Goal: Information Seeking & Learning: Learn about a topic

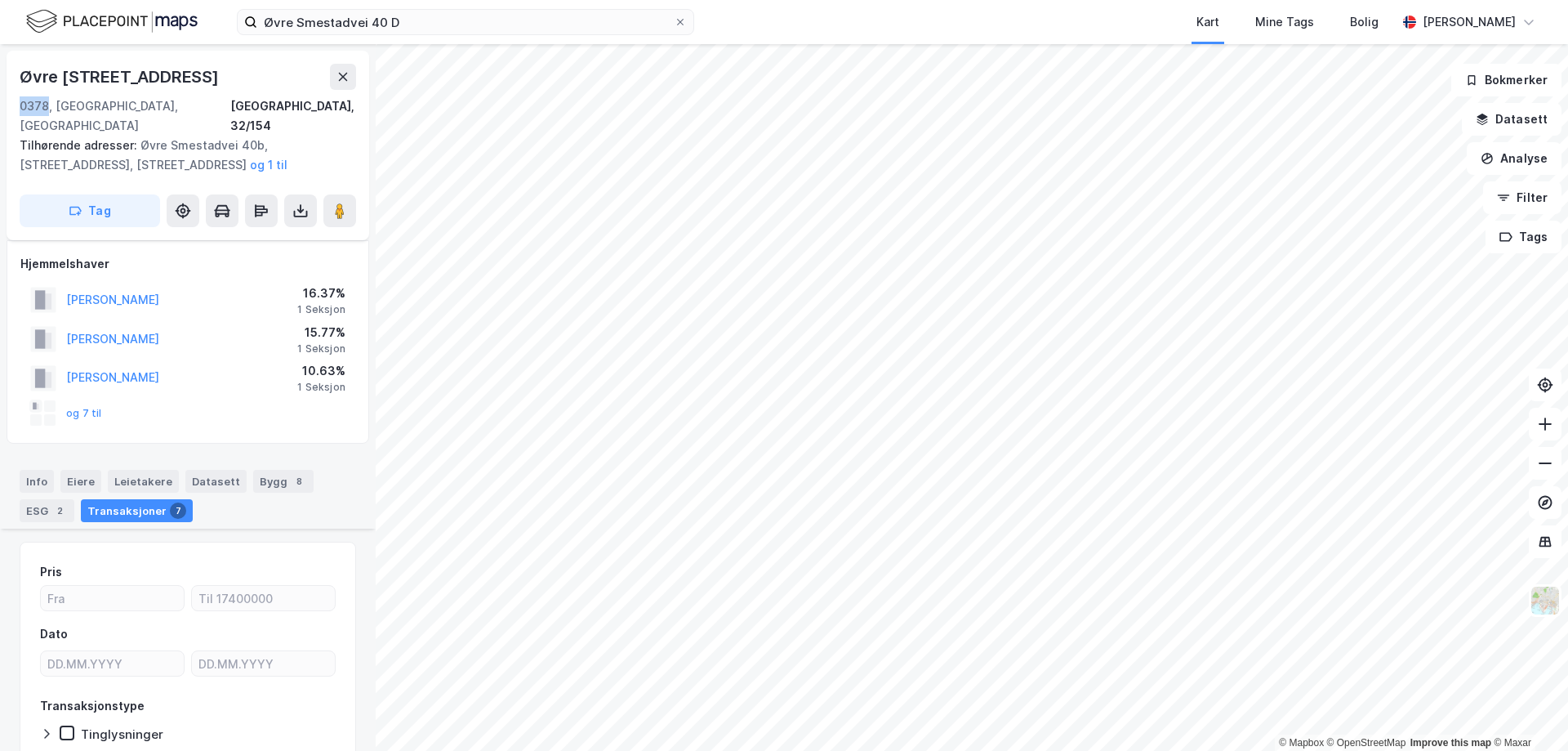
scroll to position [1140, 0]
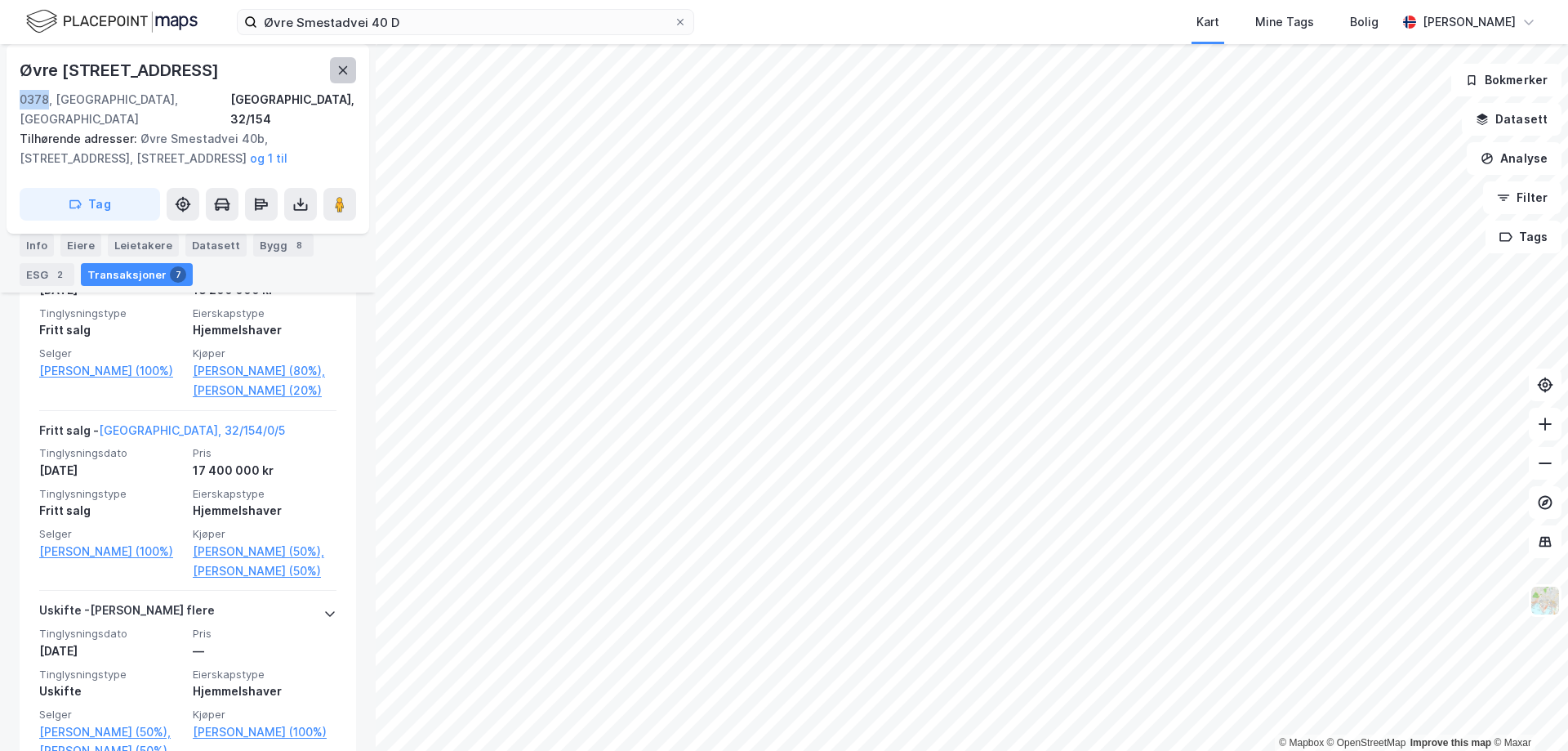
click at [345, 77] on button at bounding box center [343, 70] width 27 height 27
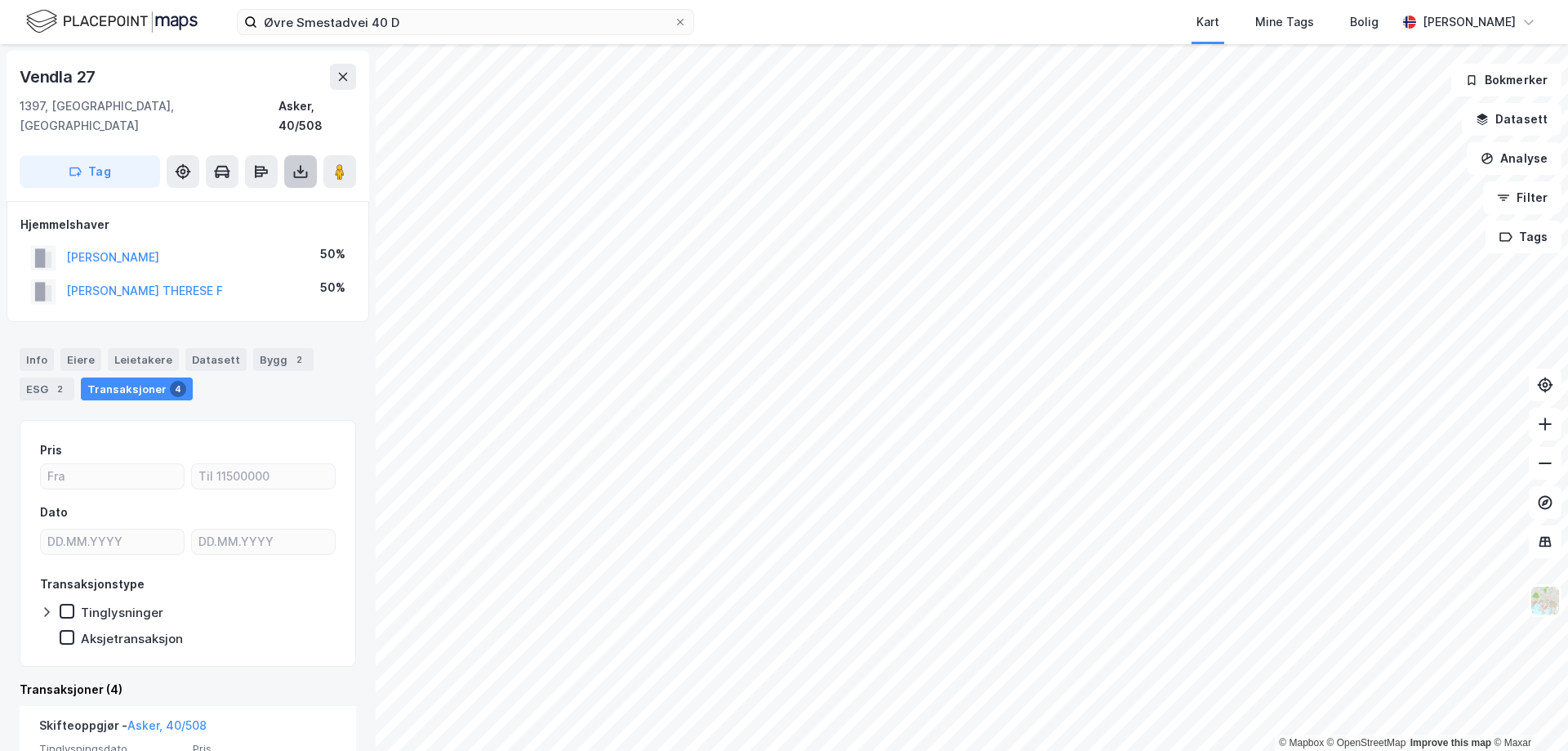
click at [307, 164] on icon at bounding box center [300, 171] width 16 height 16
click at [263, 198] on div "Last ned grunnbok" at bounding box center [219, 204] width 95 height 13
click at [843, 750] on html "Øvre Smestadvei 40 D Kart Mine Tags Bolig [PERSON_NAME] © Mapbox © OpenStreetMa…" at bounding box center [784, 376] width 1568 height 751
click at [871, 750] on html "Øvre Smestadvei 40 D Kart Mine Tags Bolig [PERSON_NAME] © Mapbox © OpenStreetMa…" at bounding box center [784, 376] width 1568 height 751
click at [0, 0] on button "[PERSON_NAME]" at bounding box center [0, 0] width 0 height 0
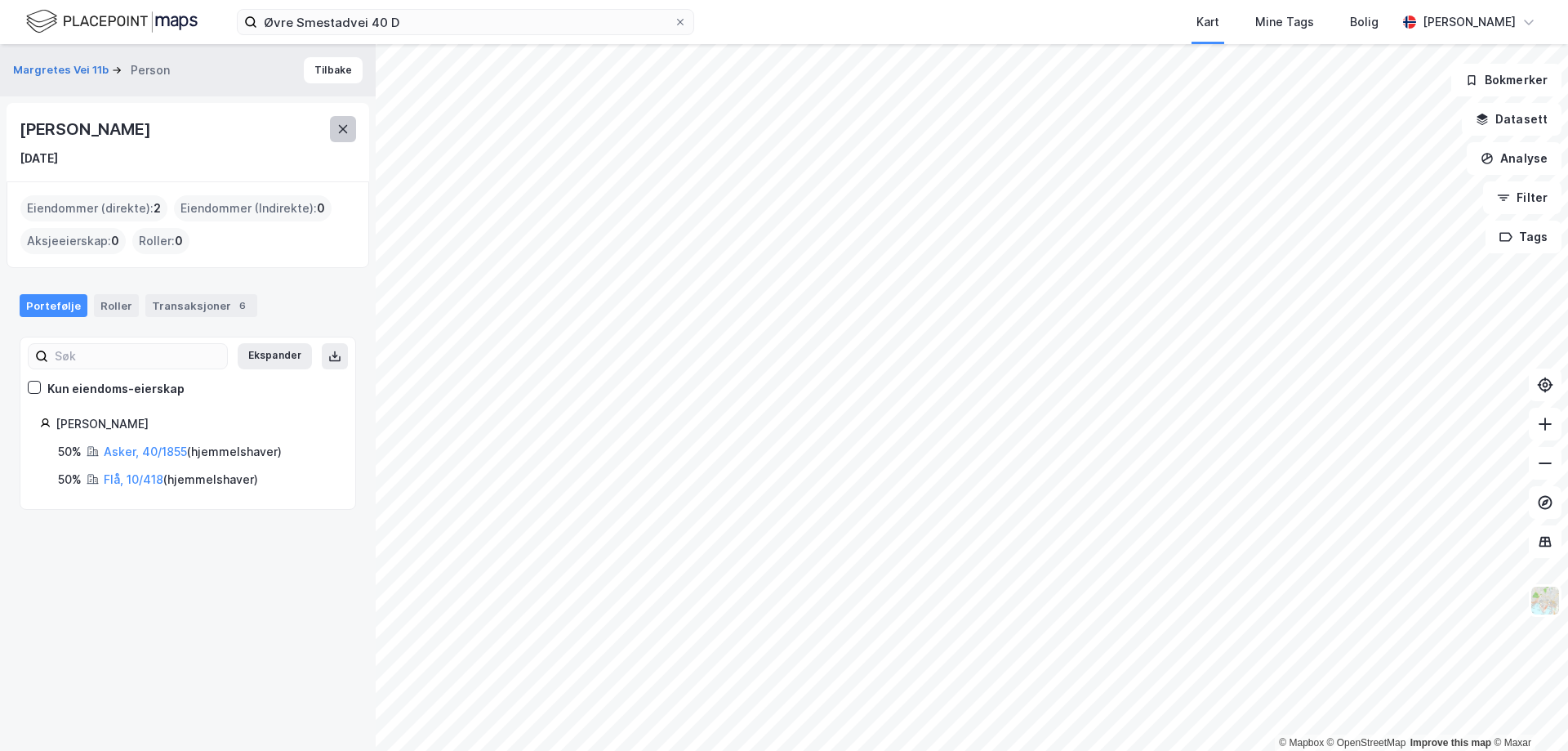
click at [337, 124] on icon at bounding box center [343, 129] width 13 height 13
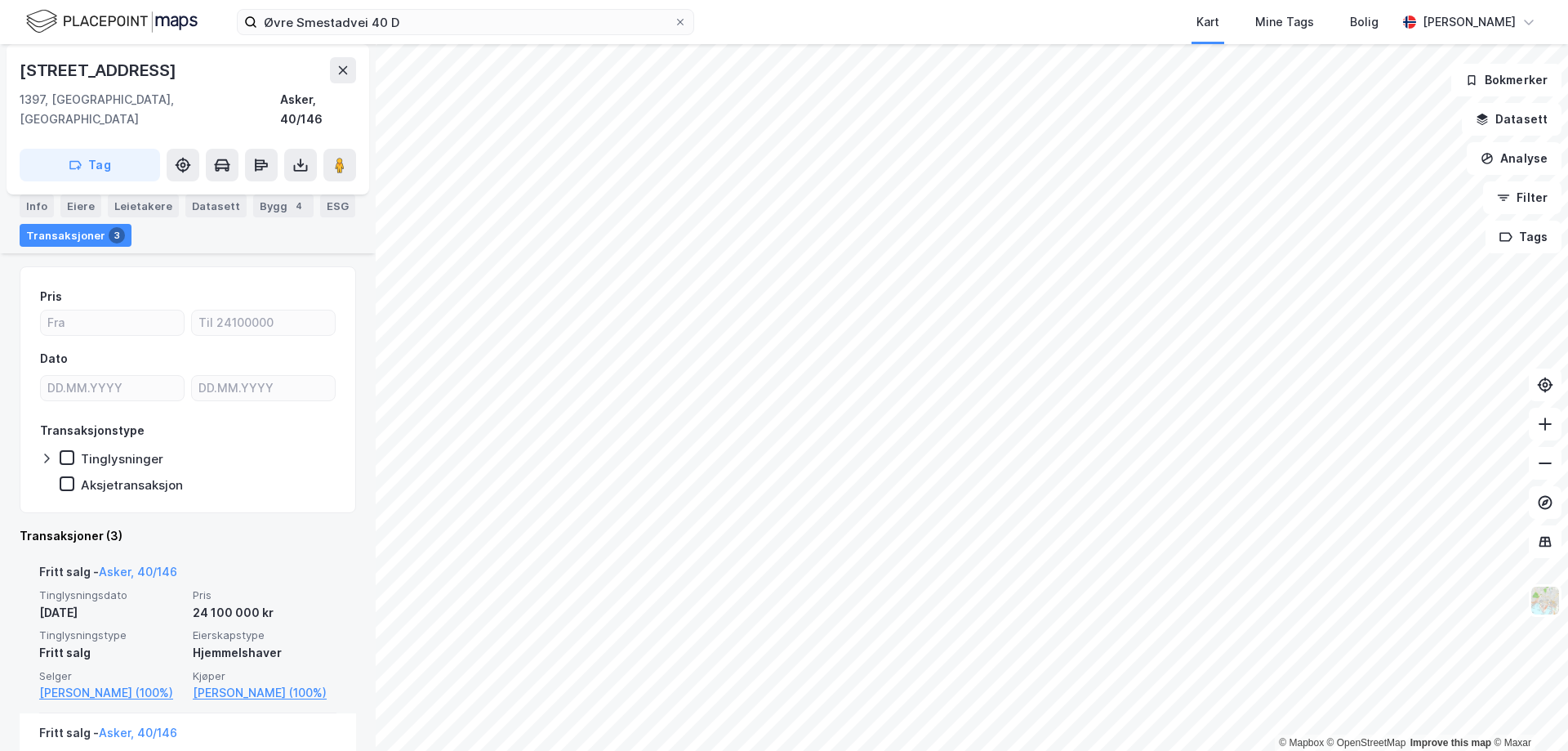
scroll to position [245, 0]
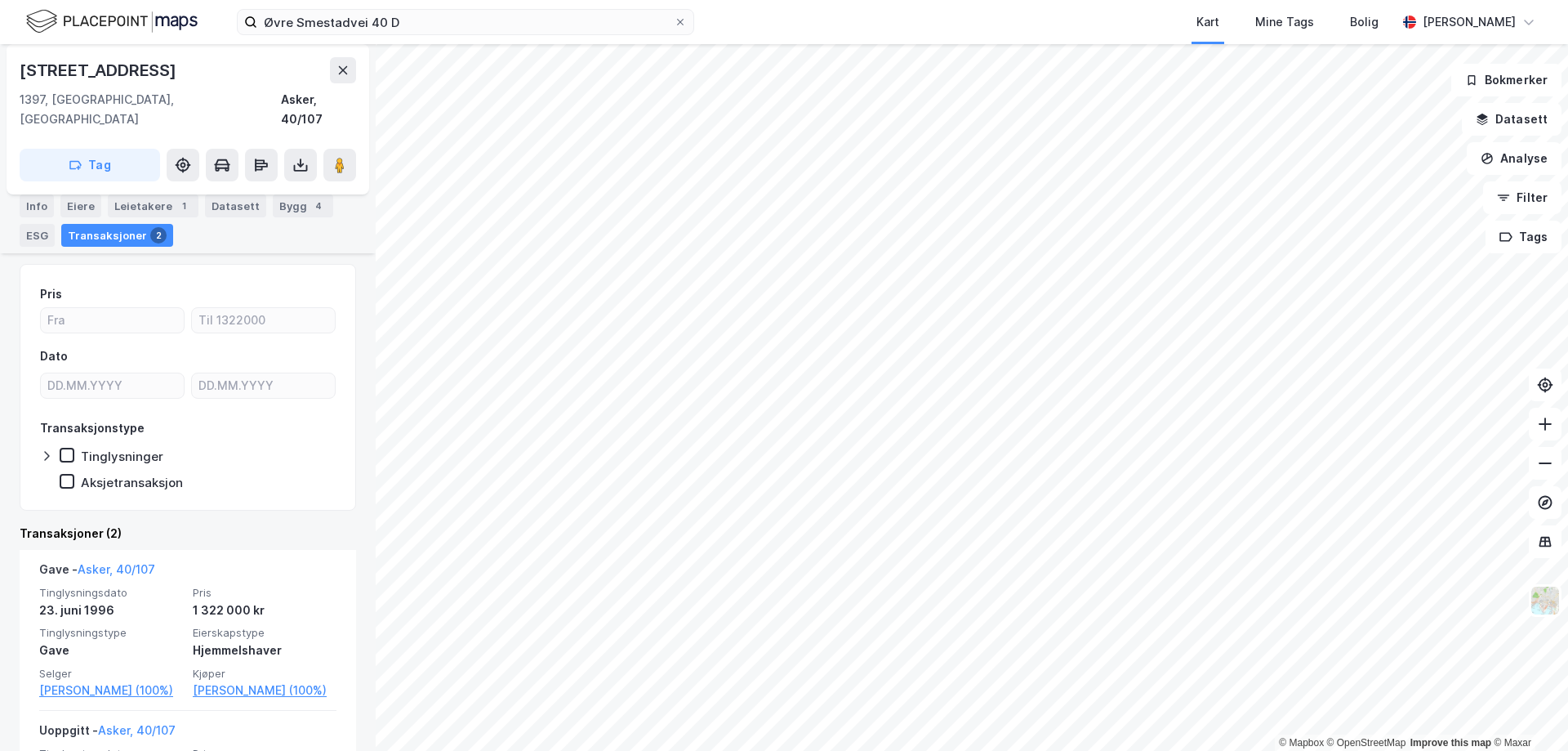
scroll to position [164, 0]
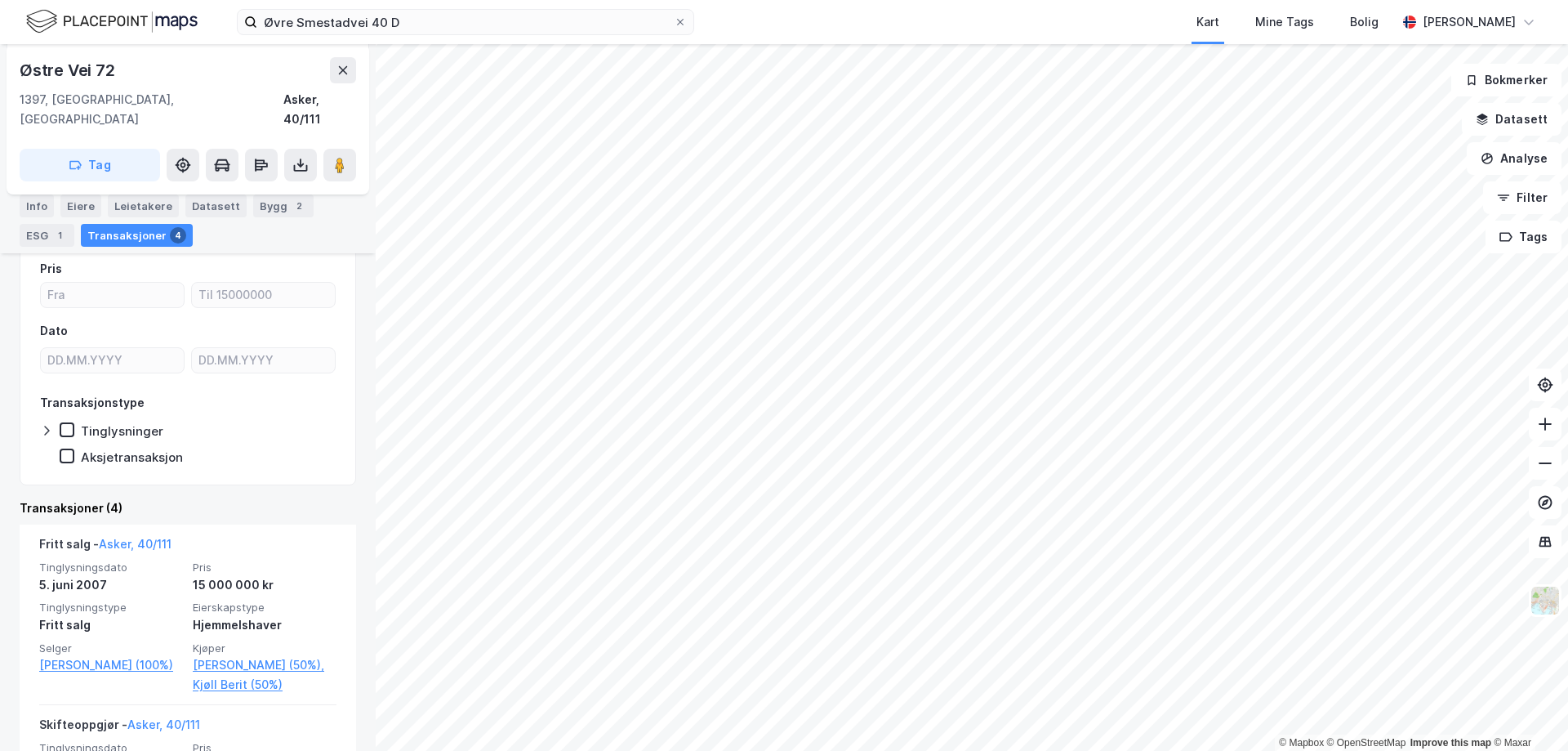
scroll to position [245, 0]
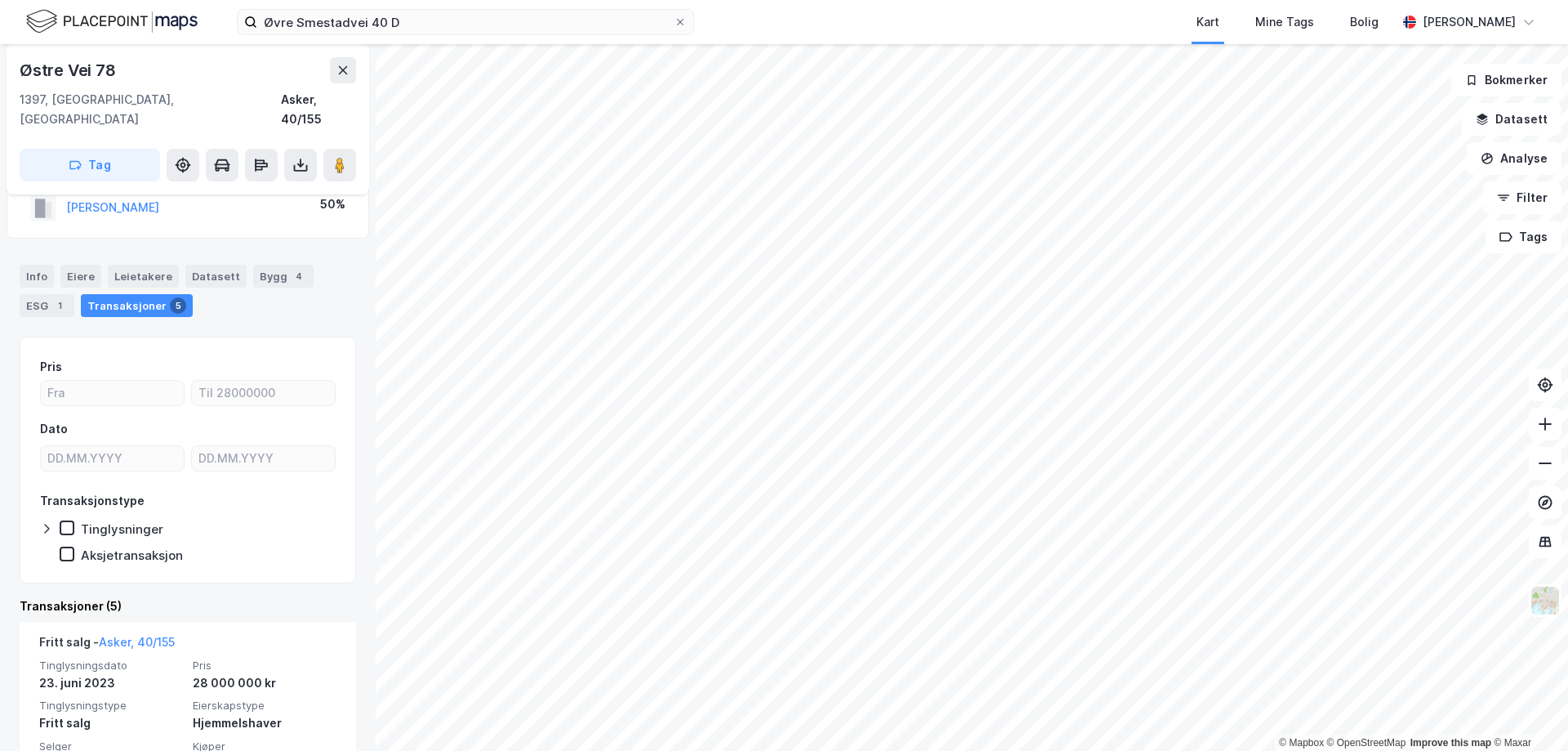
scroll to position [164, 0]
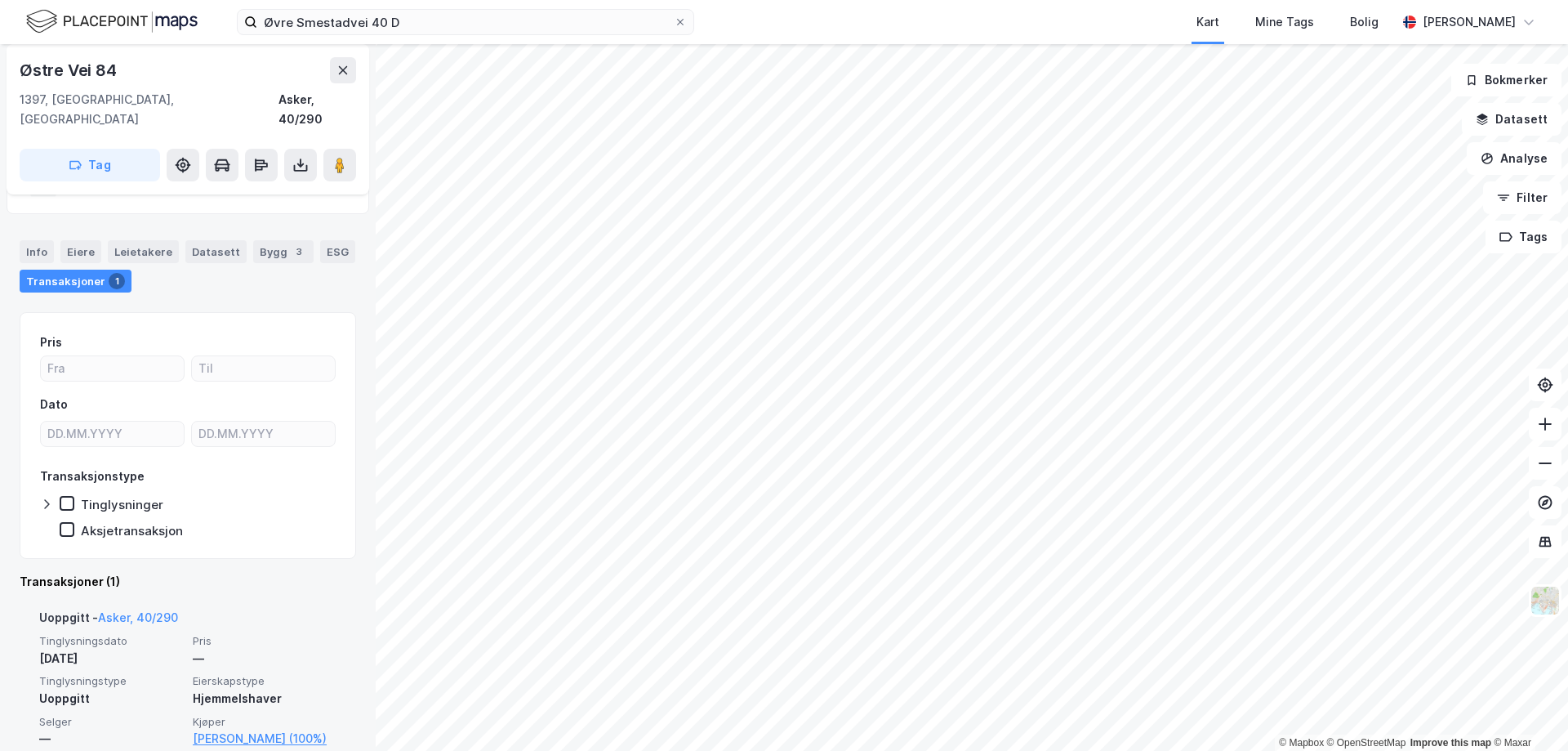
scroll to position [81, 0]
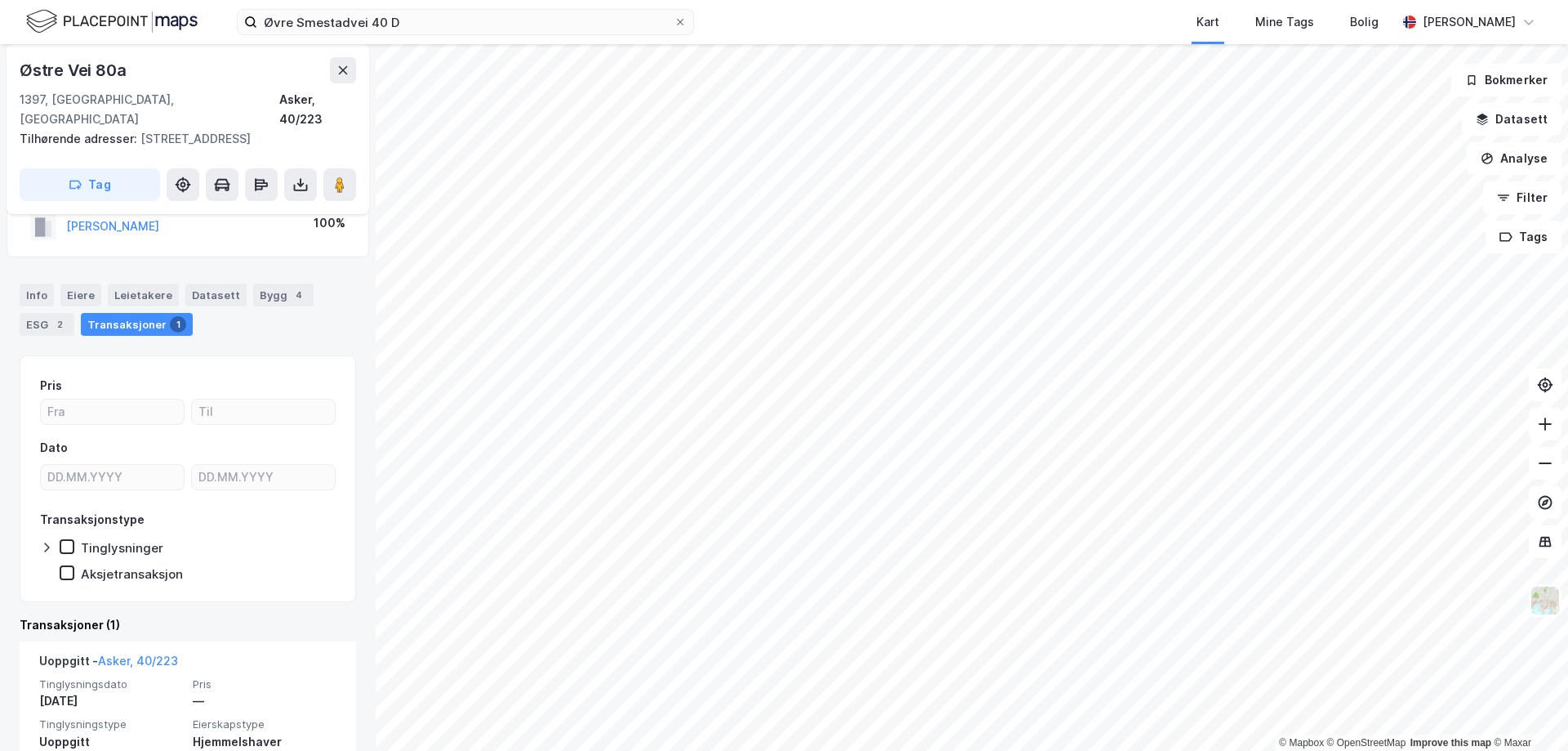
scroll to position [101, 0]
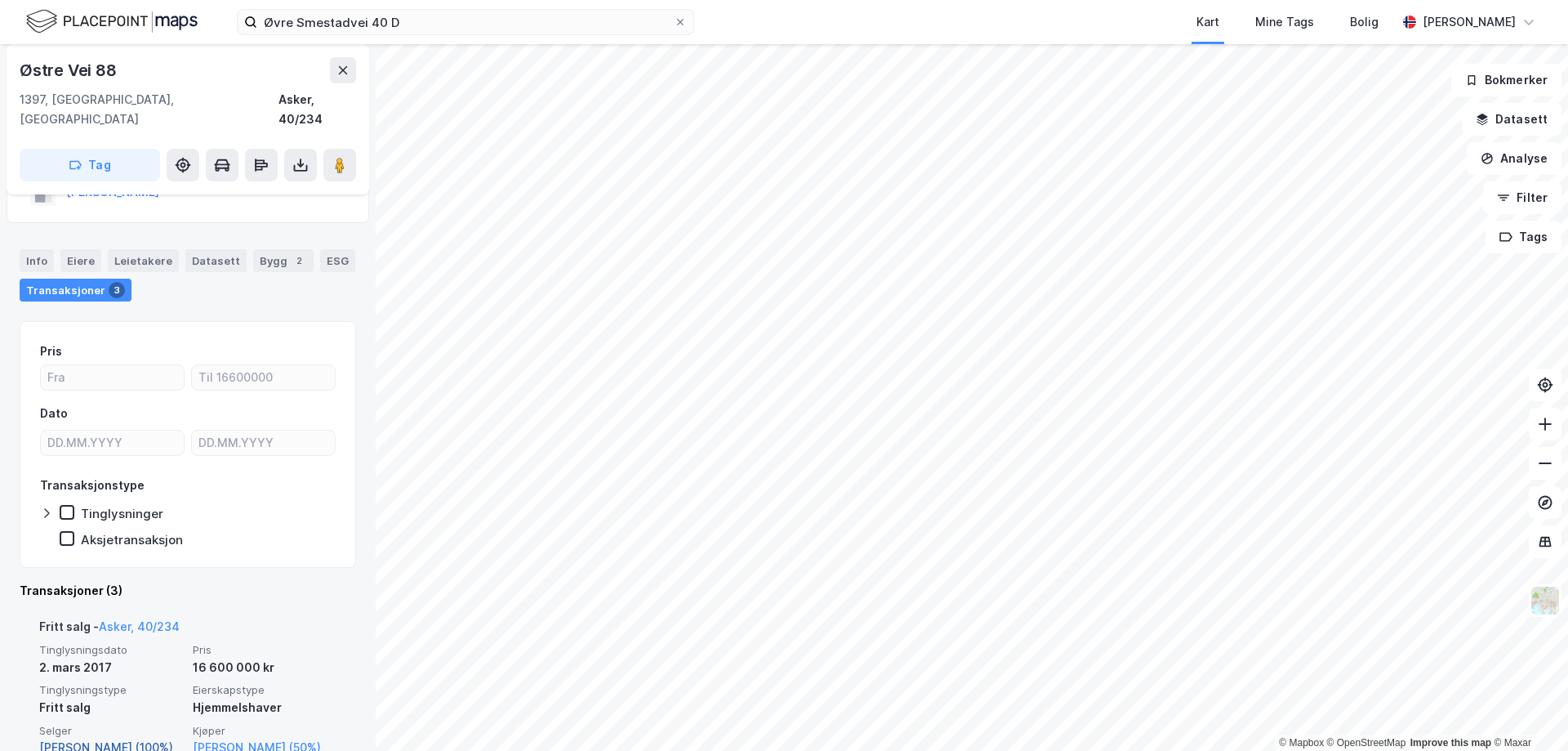
scroll to position [164, 0]
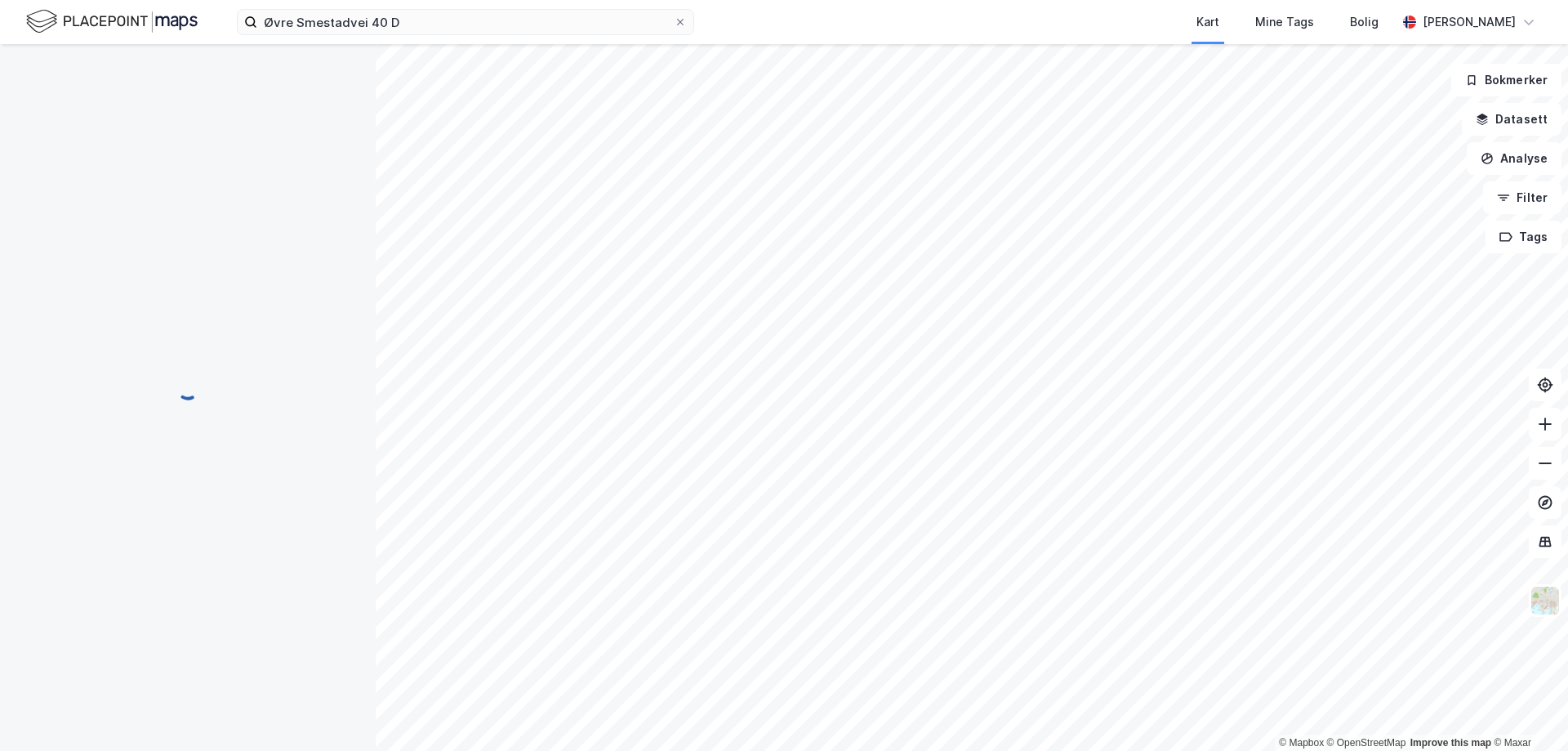
scroll to position [26, 0]
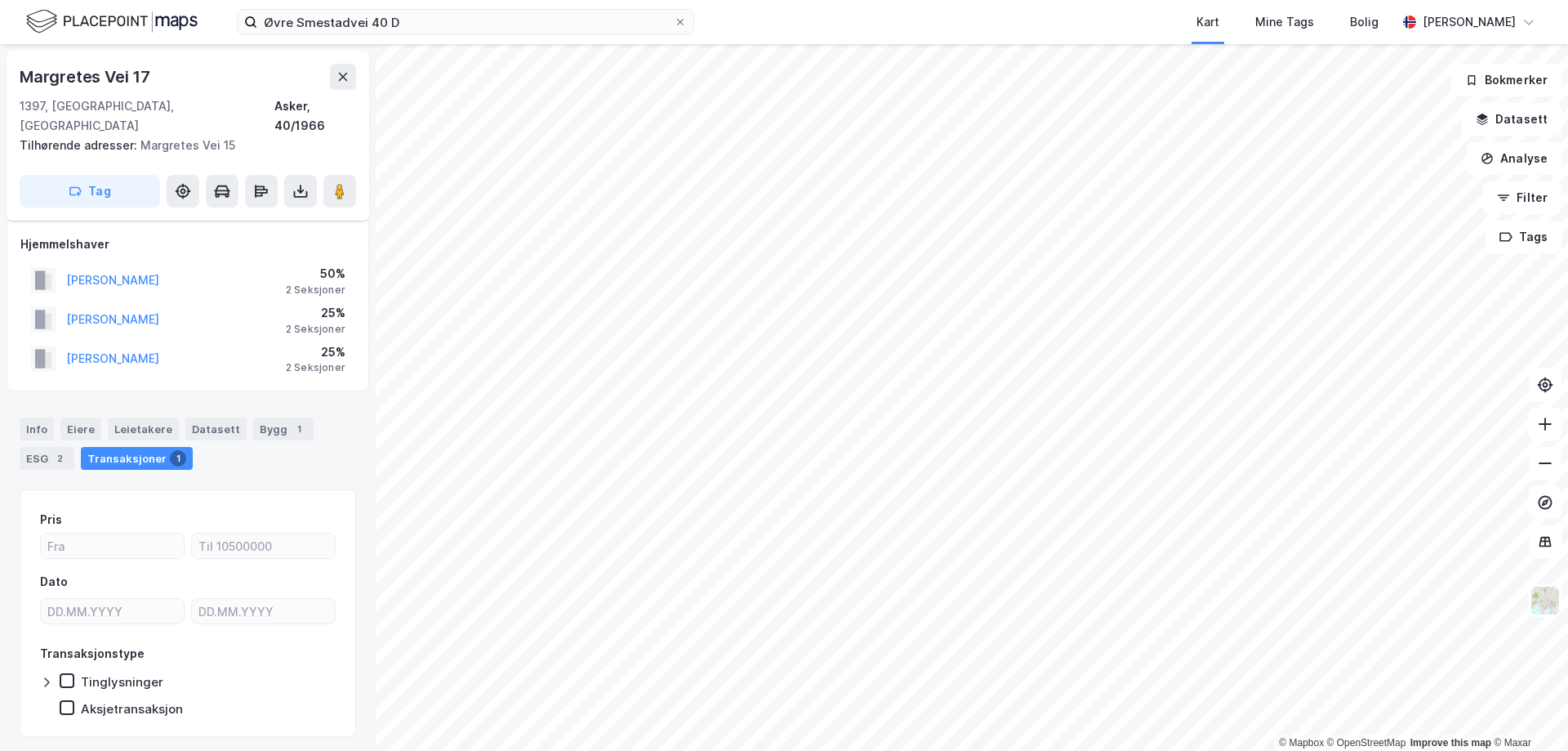
scroll to position [26, 0]
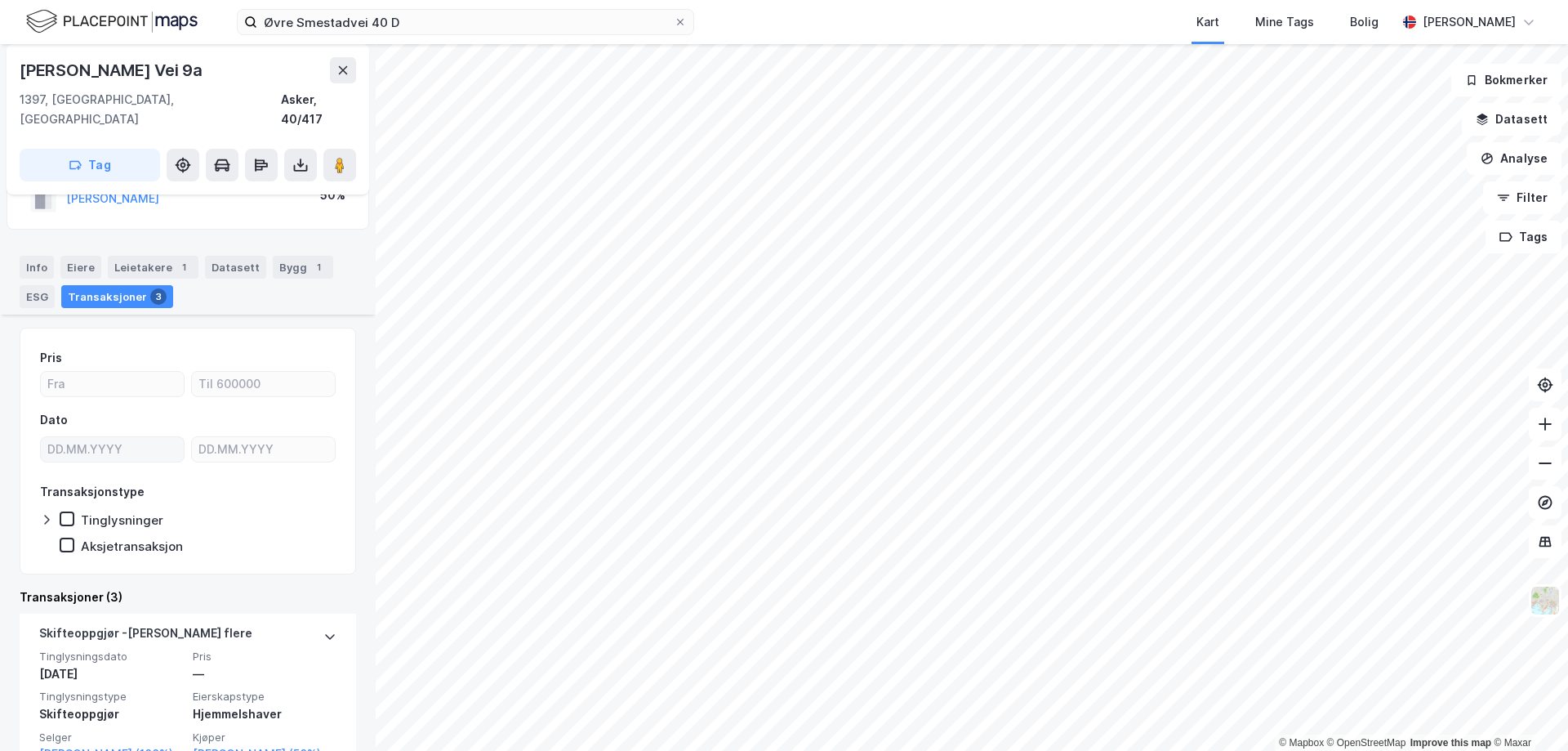
scroll to position [164, 0]
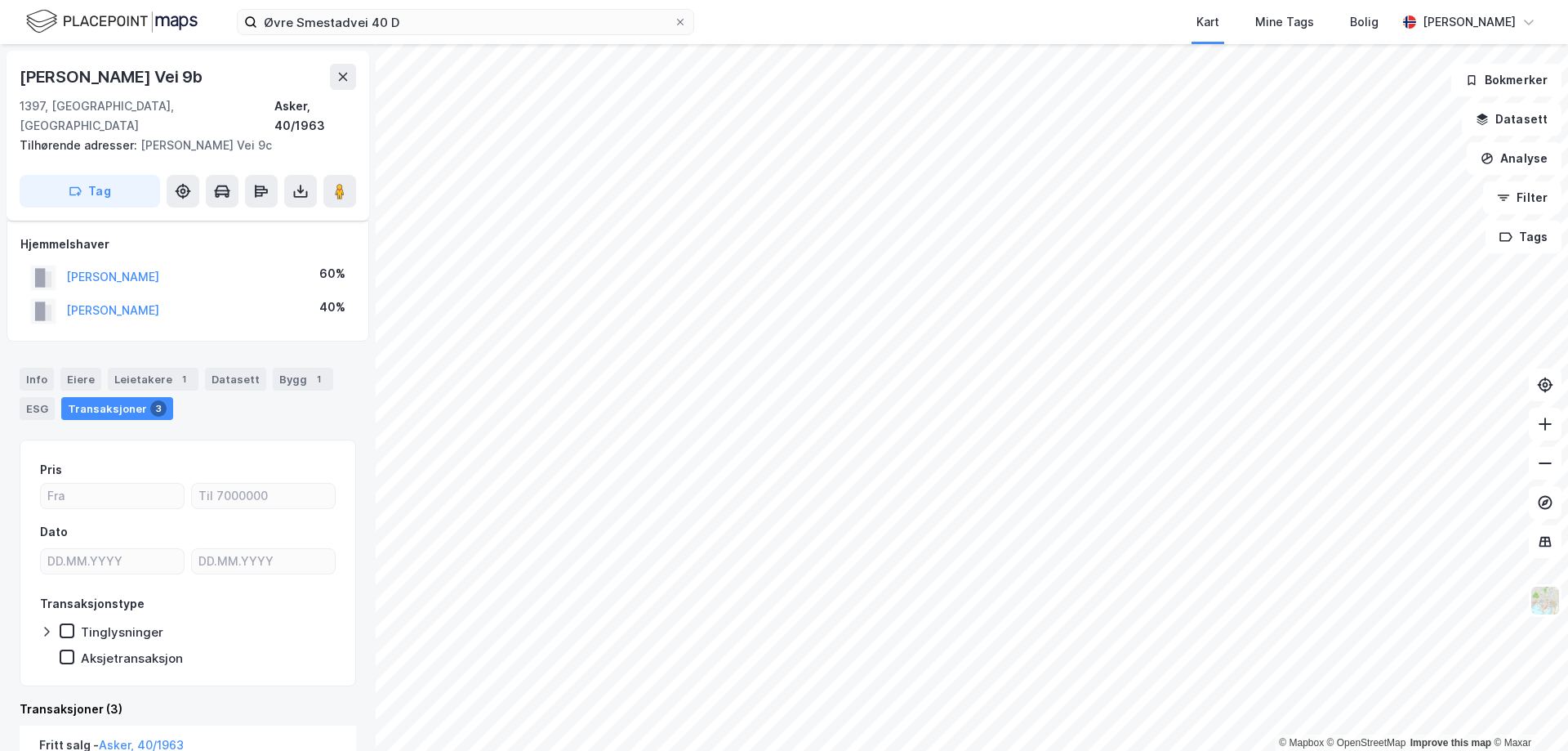
scroll to position [164, 0]
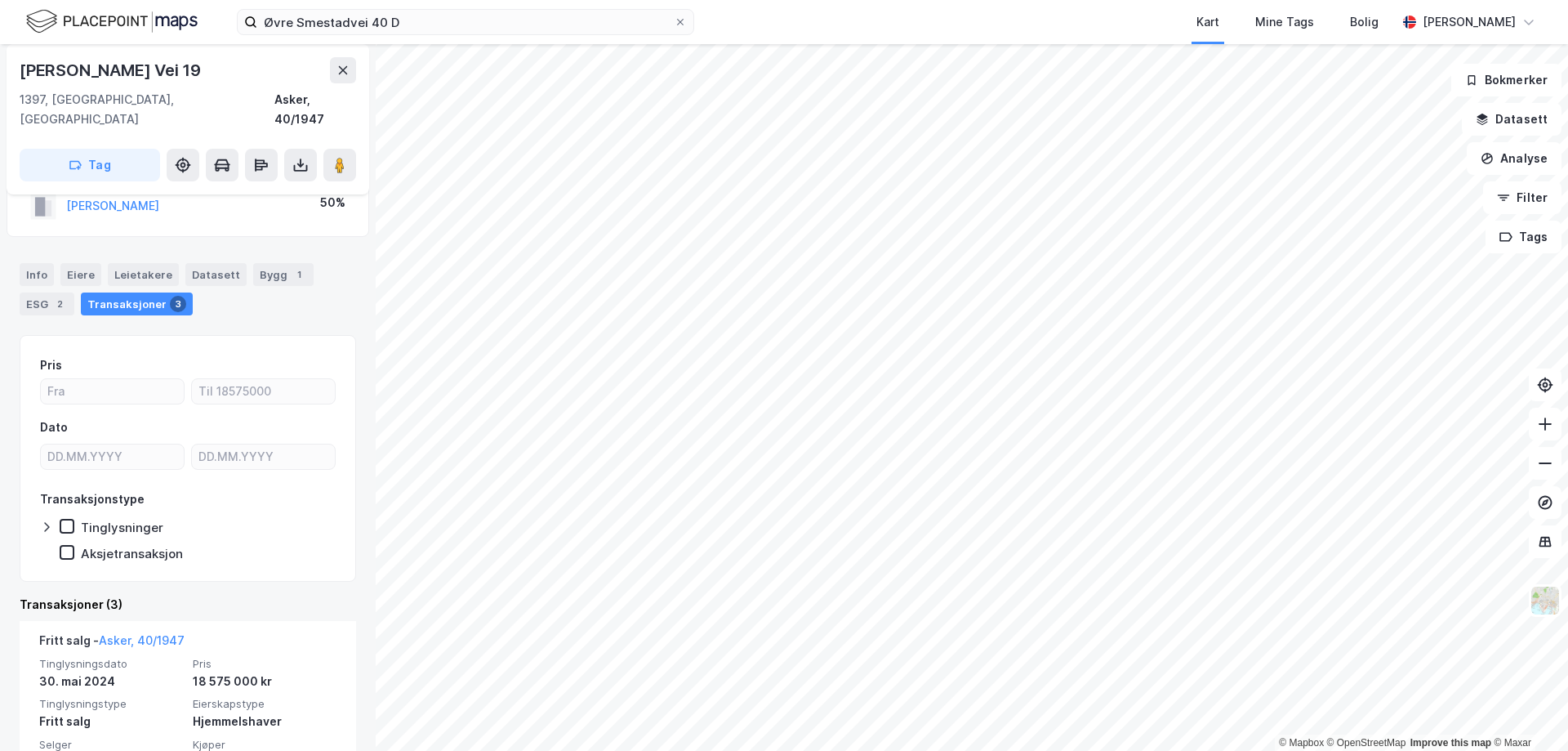
scroll to position [164, 0]
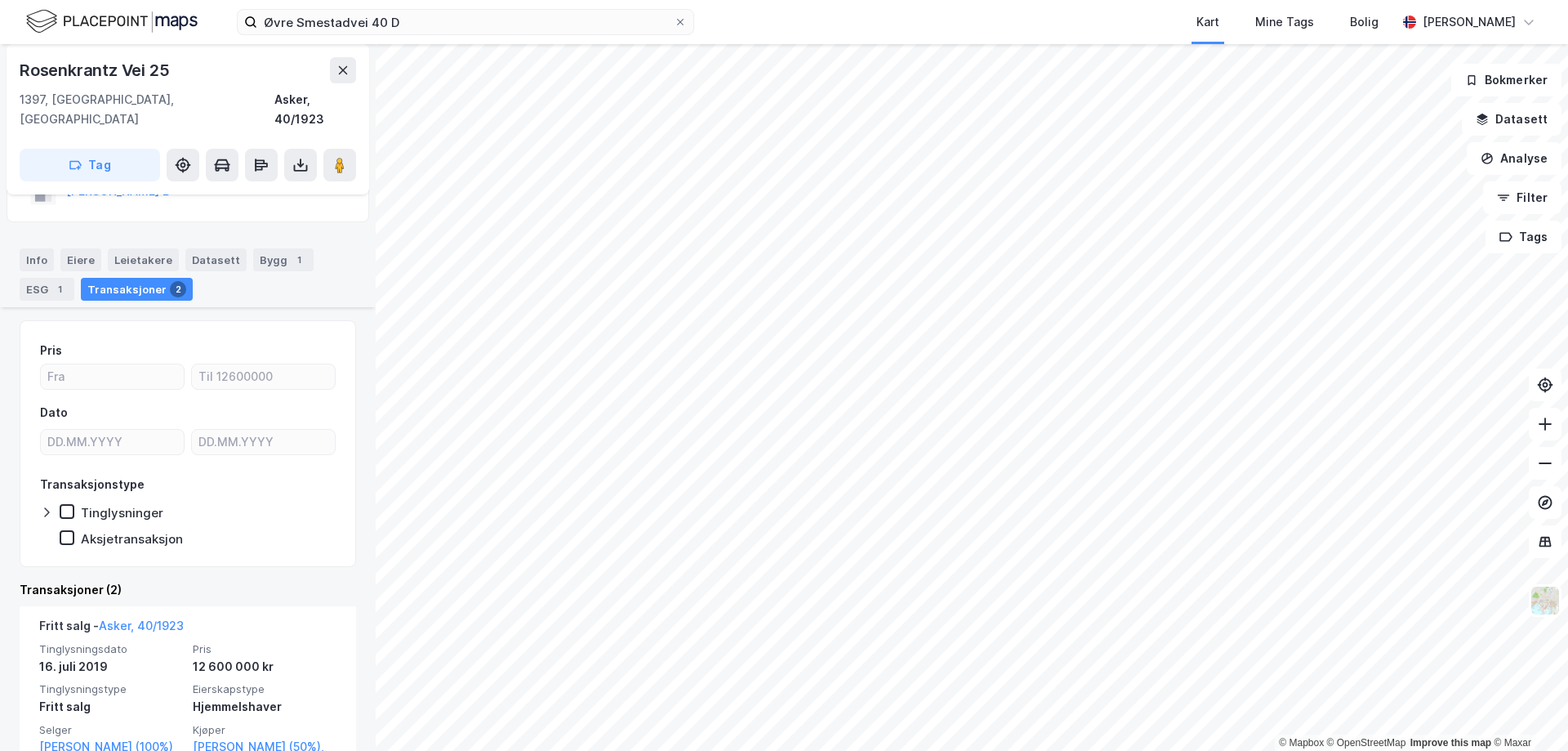
scroll to position [245, 0]
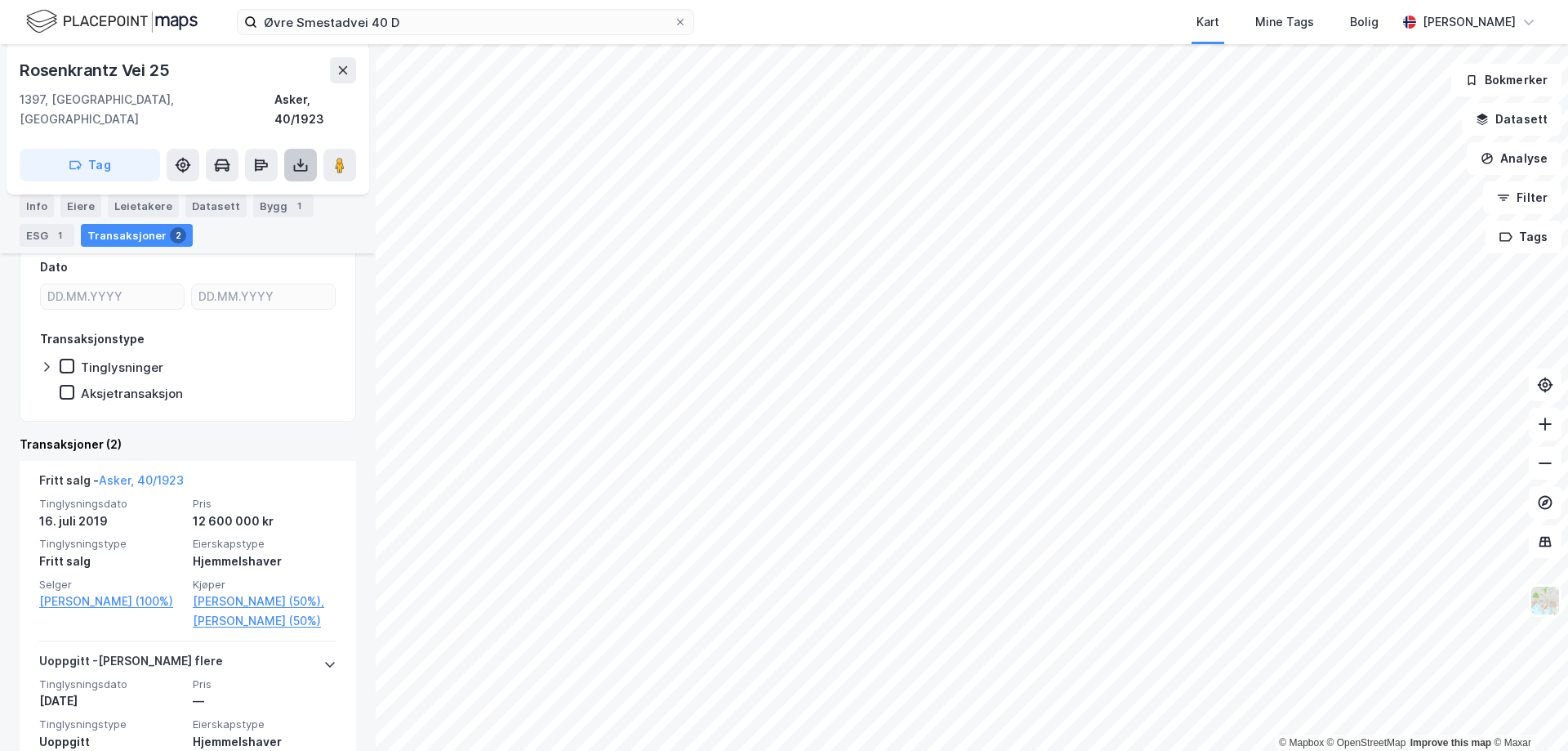
click at [305, 157] on icon at bounding box center [300, 165] width 16 height 16
click at [239, 191] on div "Last ned grunnbok" at bounding box center [219, 197] width 95 height 13
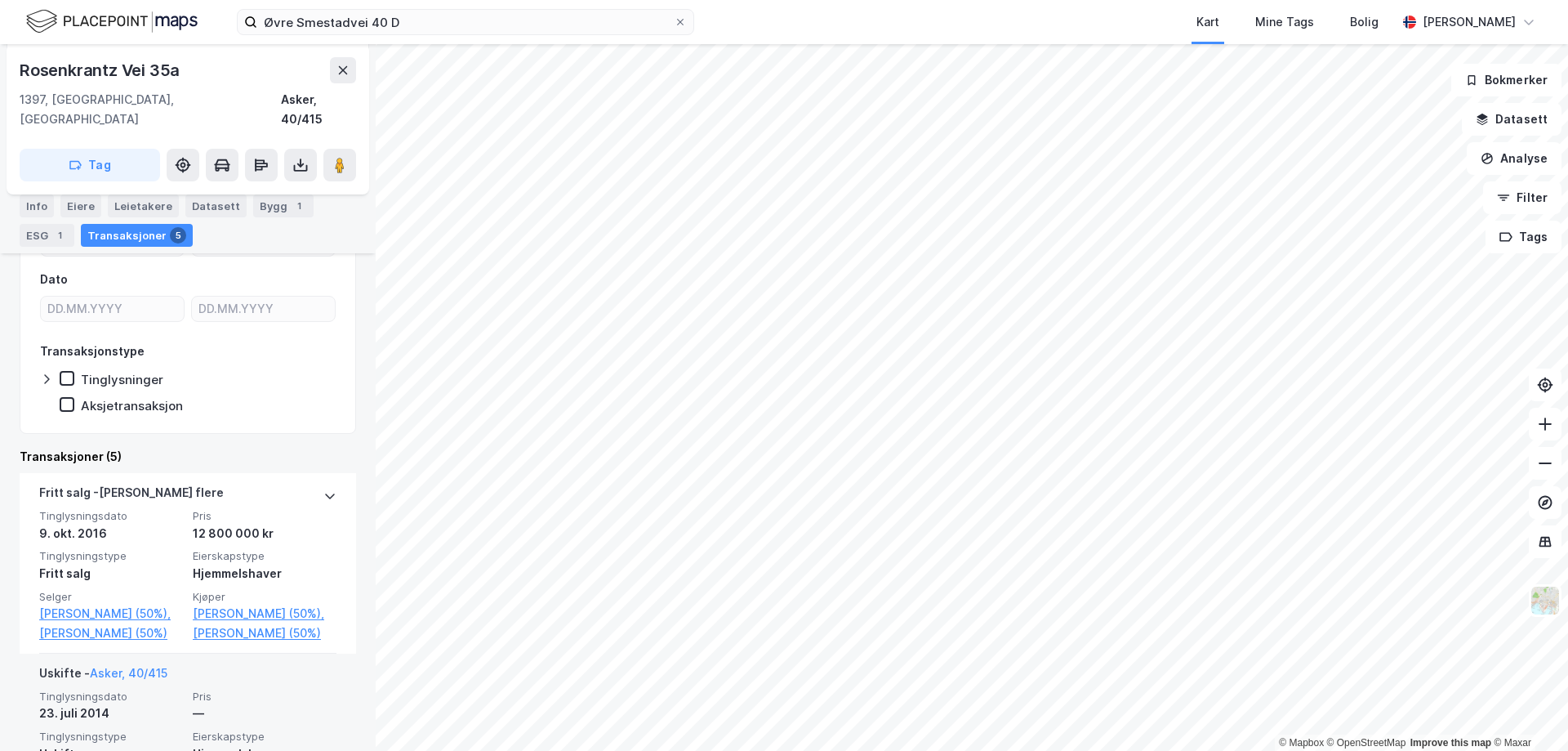
scroll to position [164, 0]
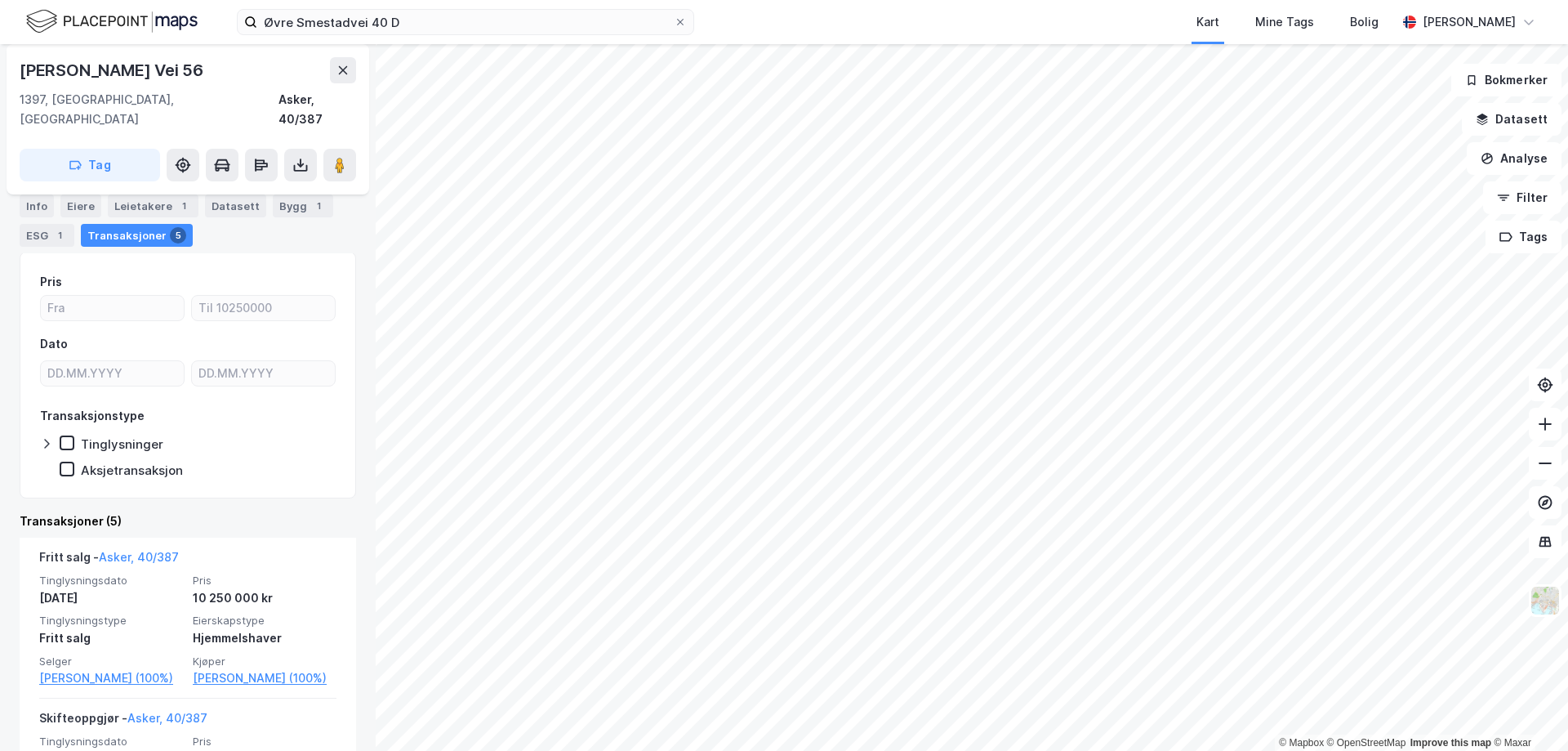
scroll to position [164, 0]
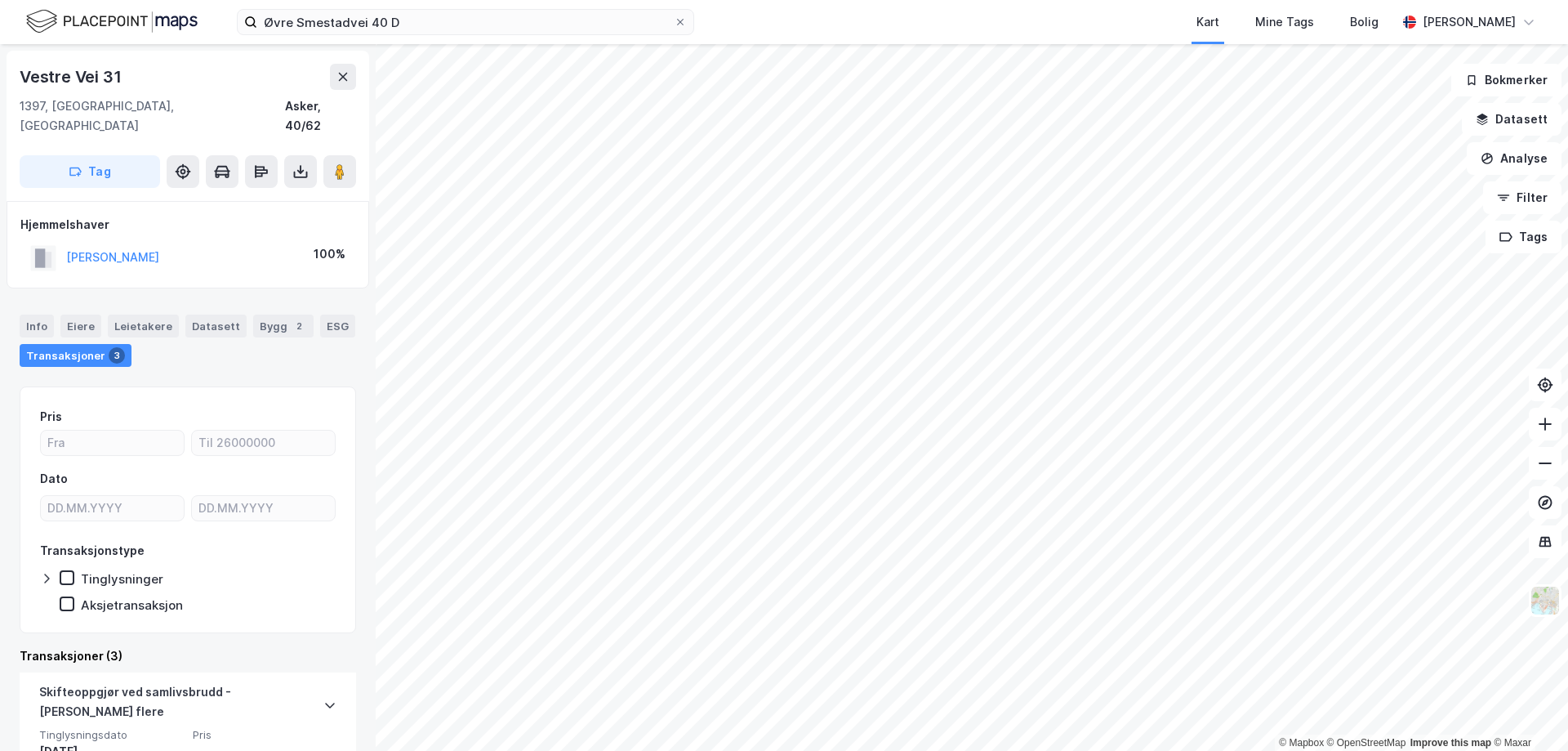
click at [856, 750] on html "Øvre Smestadvei 40 D Kart Mine Tags Bolig [PERSON_NAME] © Mapbox © OpenStreetMa…" at bounding box center [784, 376] width 1568 height 751
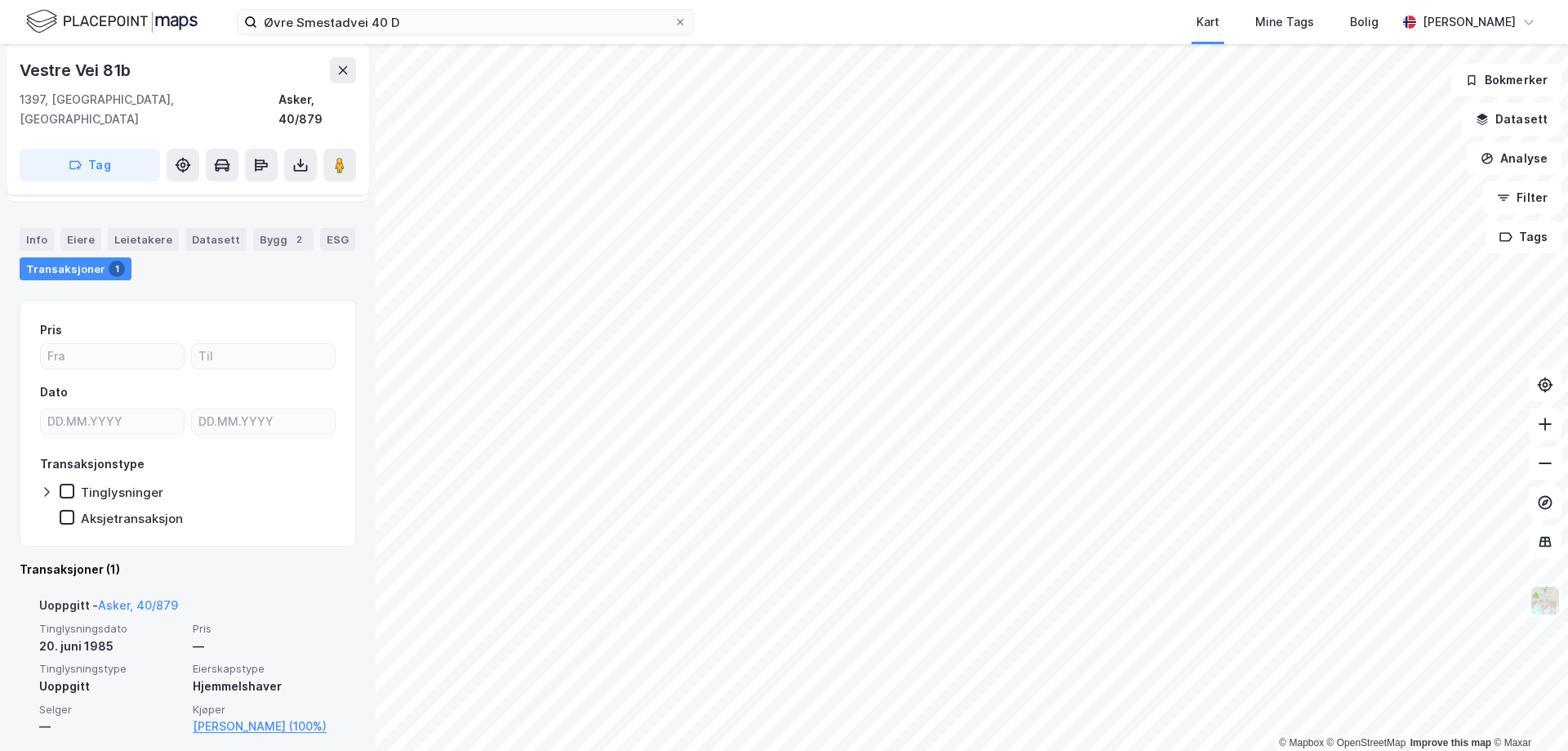
scroll to position [101, 0]
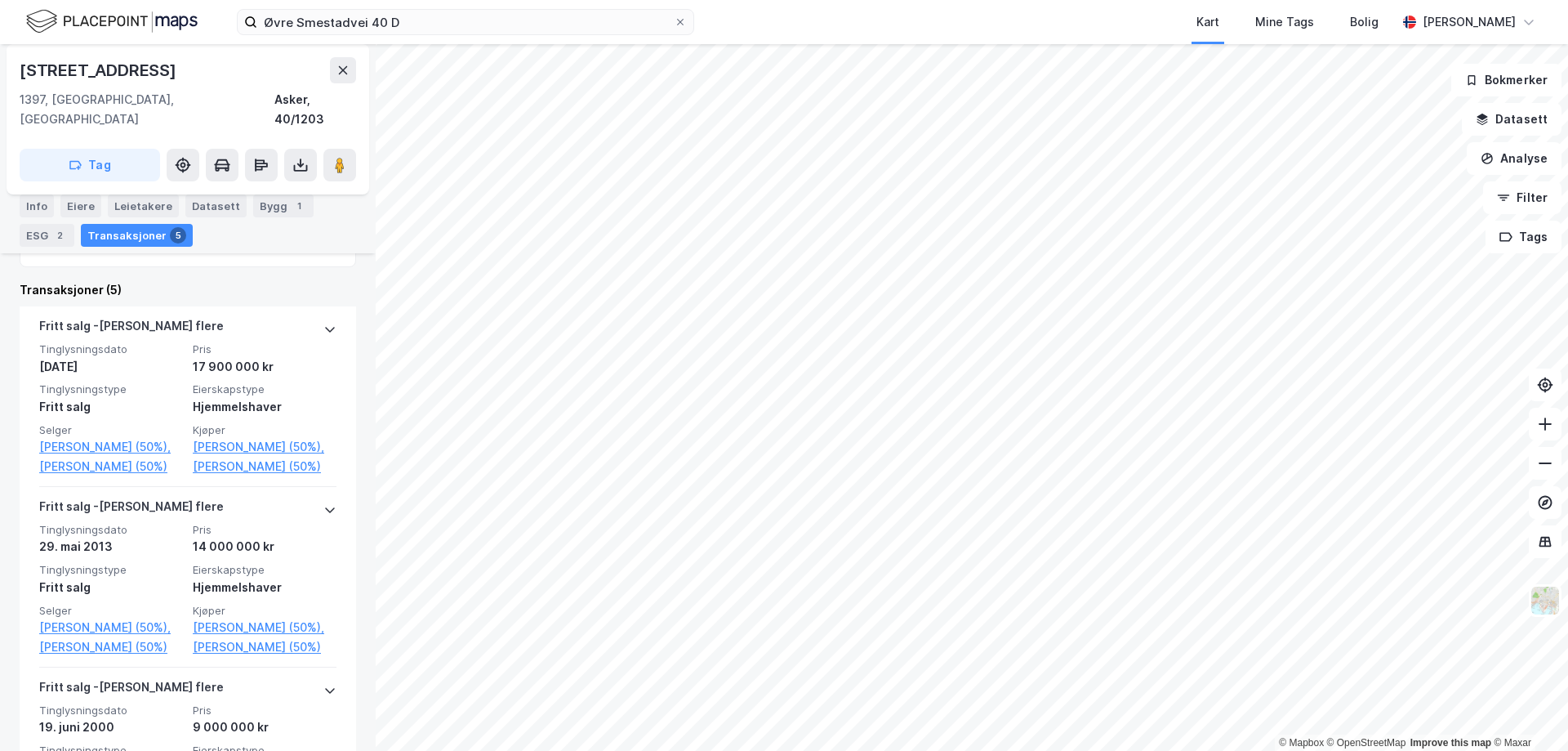
scroll to position [409, 0]
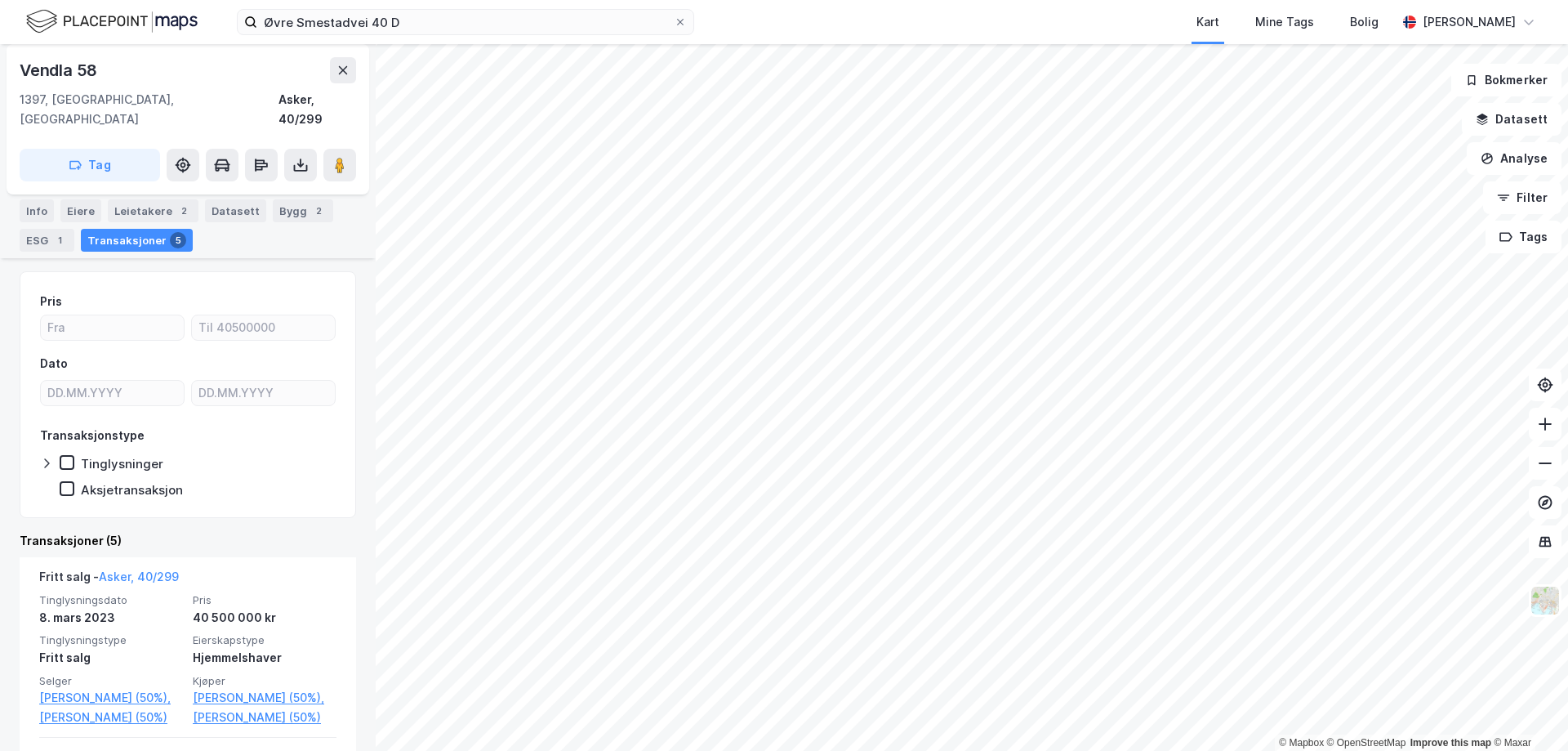
scroll to position [164, 0]
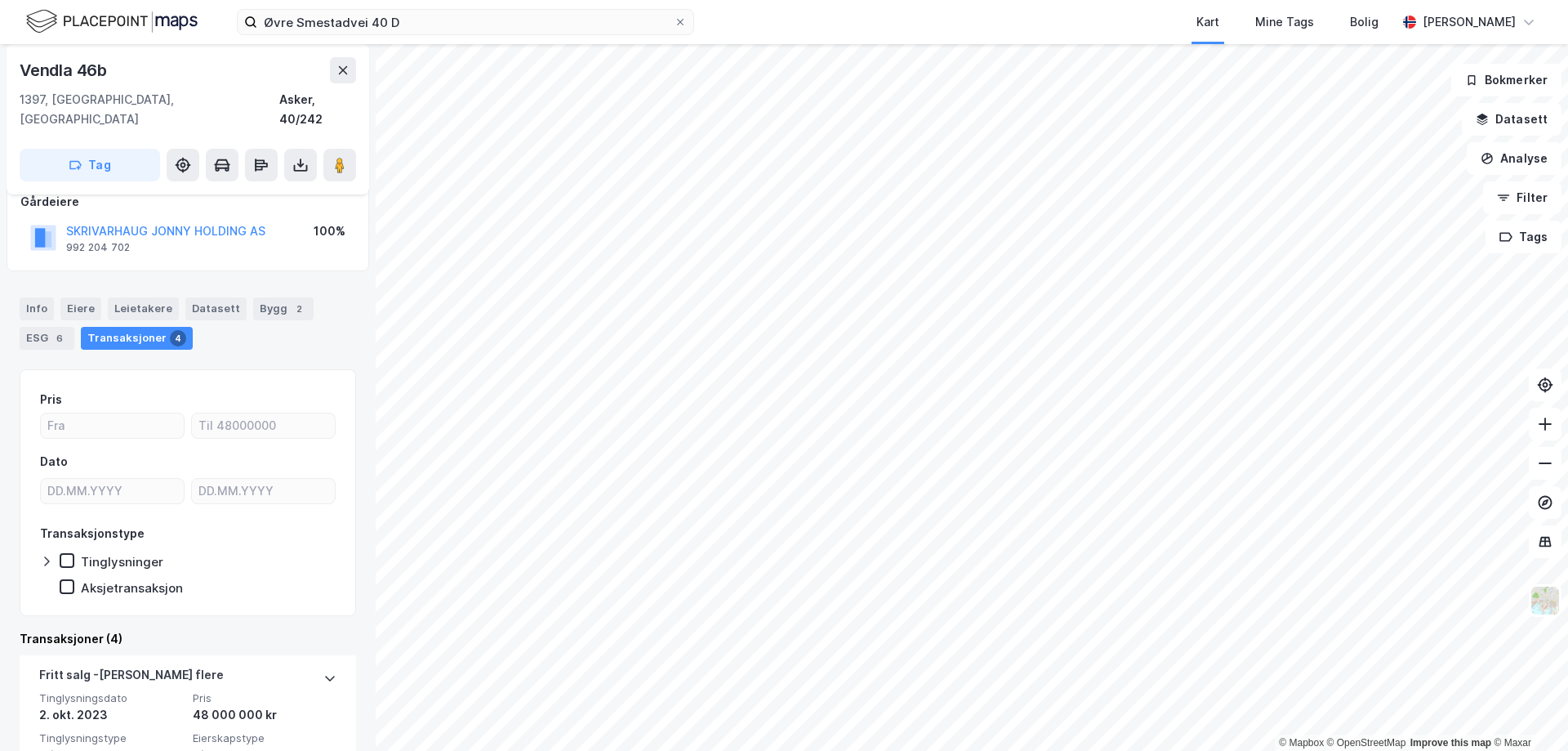
scroll to position [169, 0]
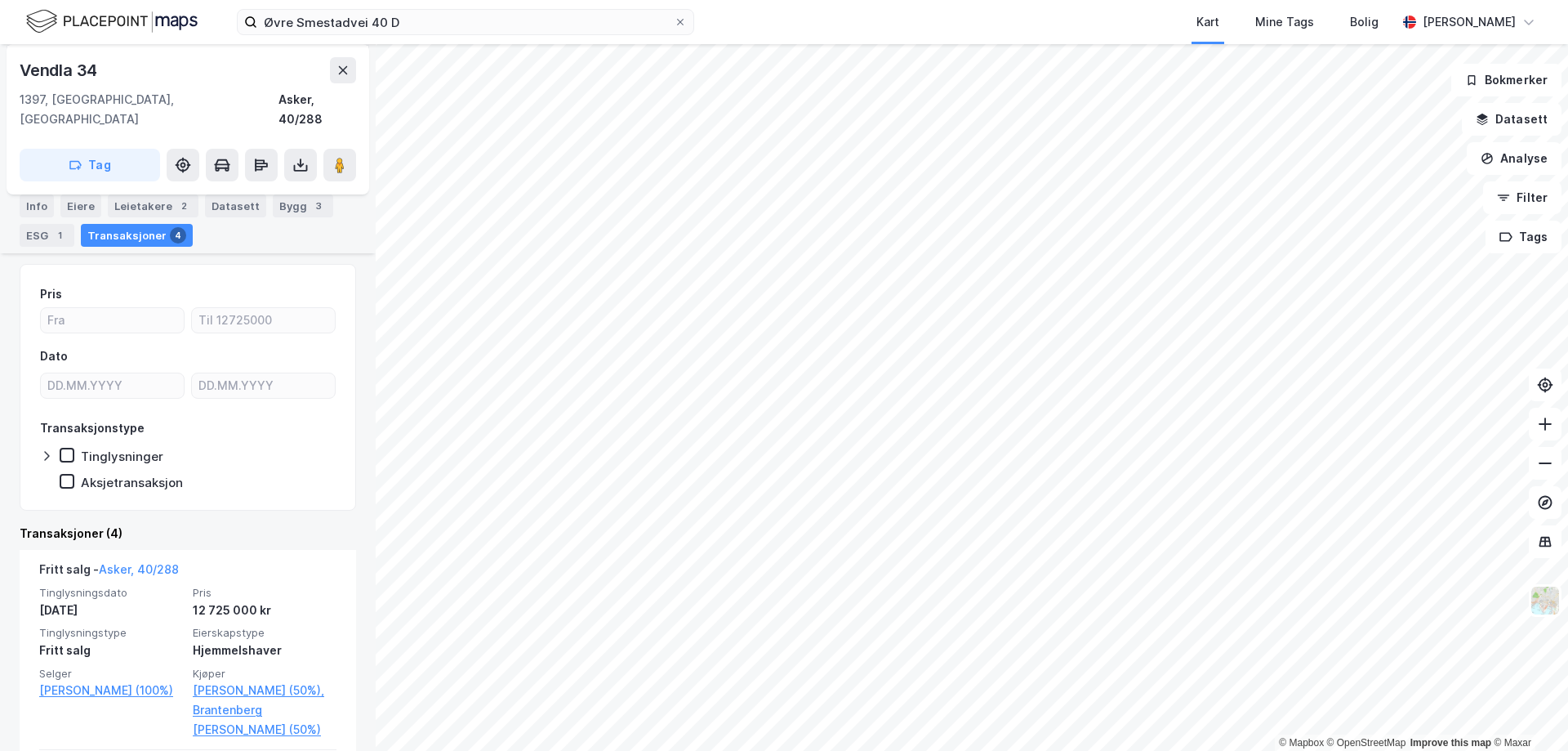
scroll to position [164, 0]
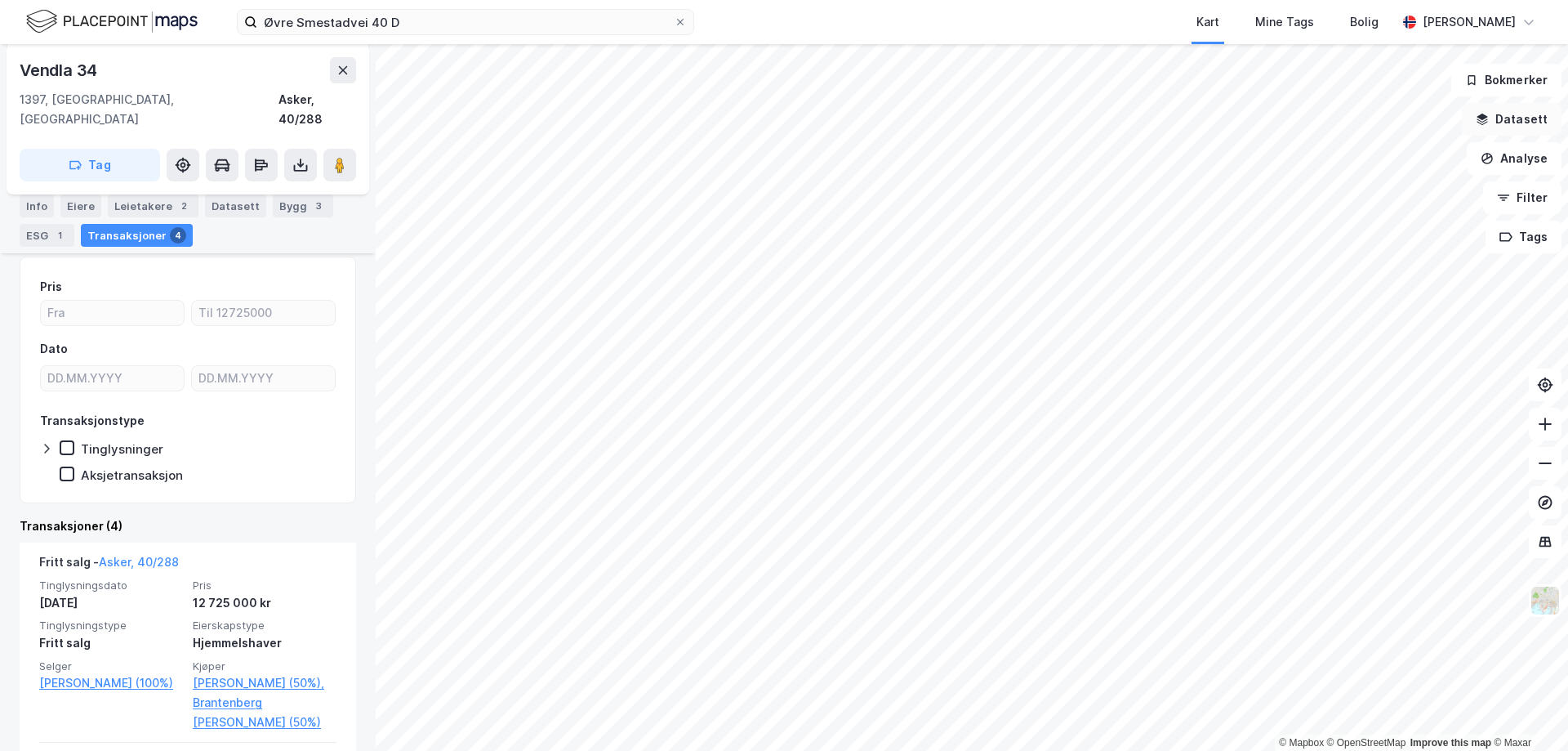
click at [1535, 110] on button "Datasett" at bounding box center [1511, 119] width 99 height 33
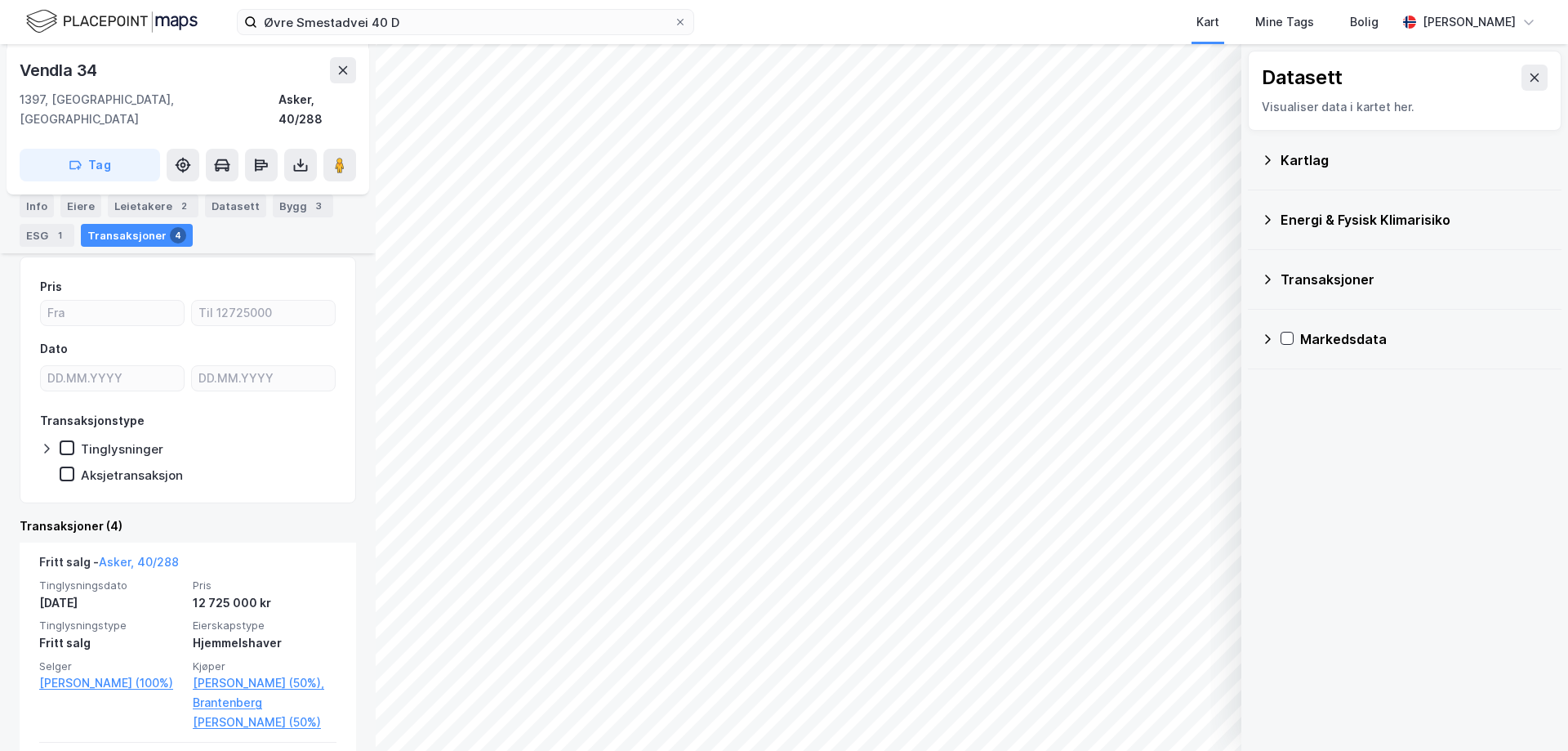
click at [1535, 110] on div "Visualiser data i kartet her." at bounding box center [1405, 106] width 286 height 20
click at [1528, 79] on icon at bounding box center [1534, 77] width 13 height 13
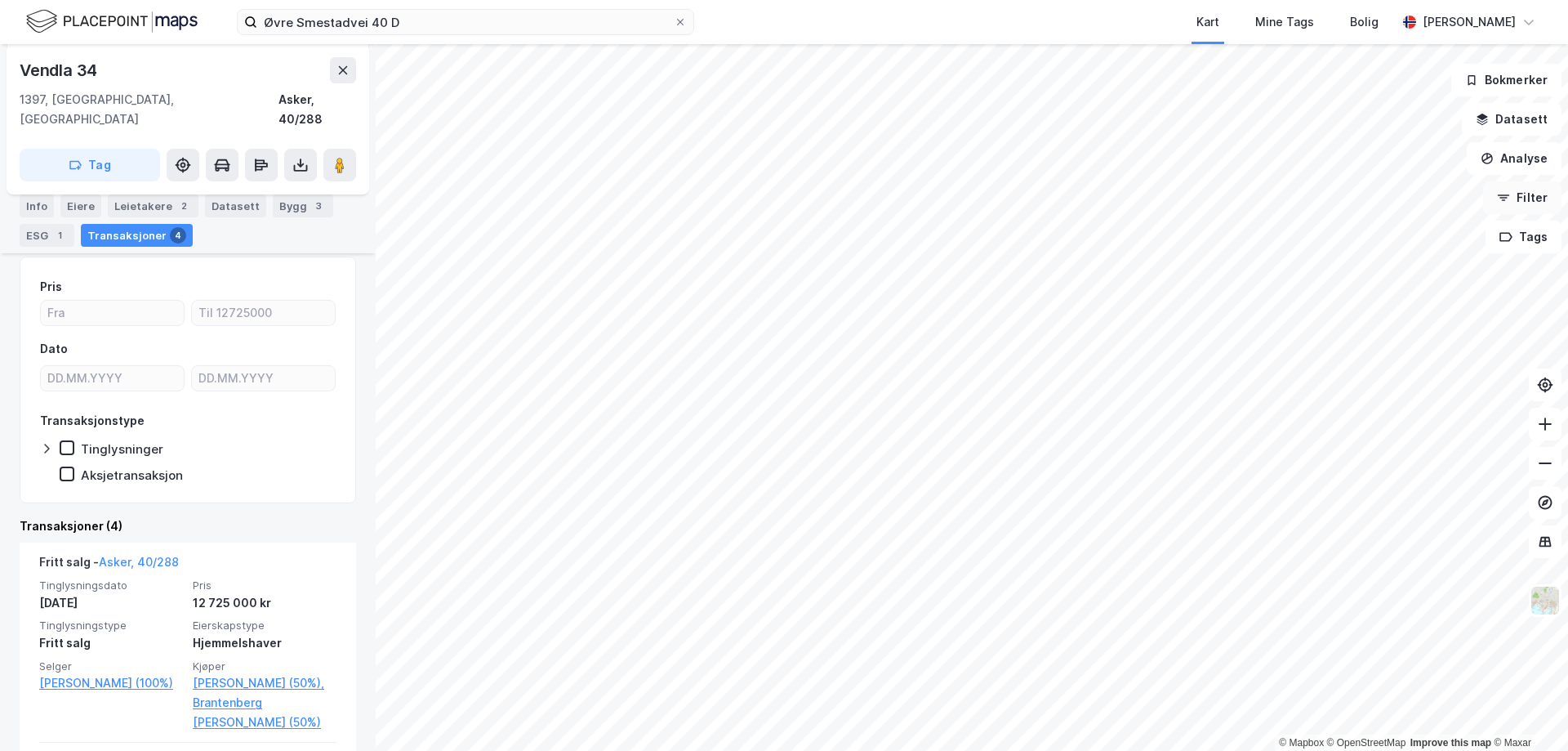
click at [1532, 203] on button "Filter" at bounding box center [1523, 198] width 79 height 33
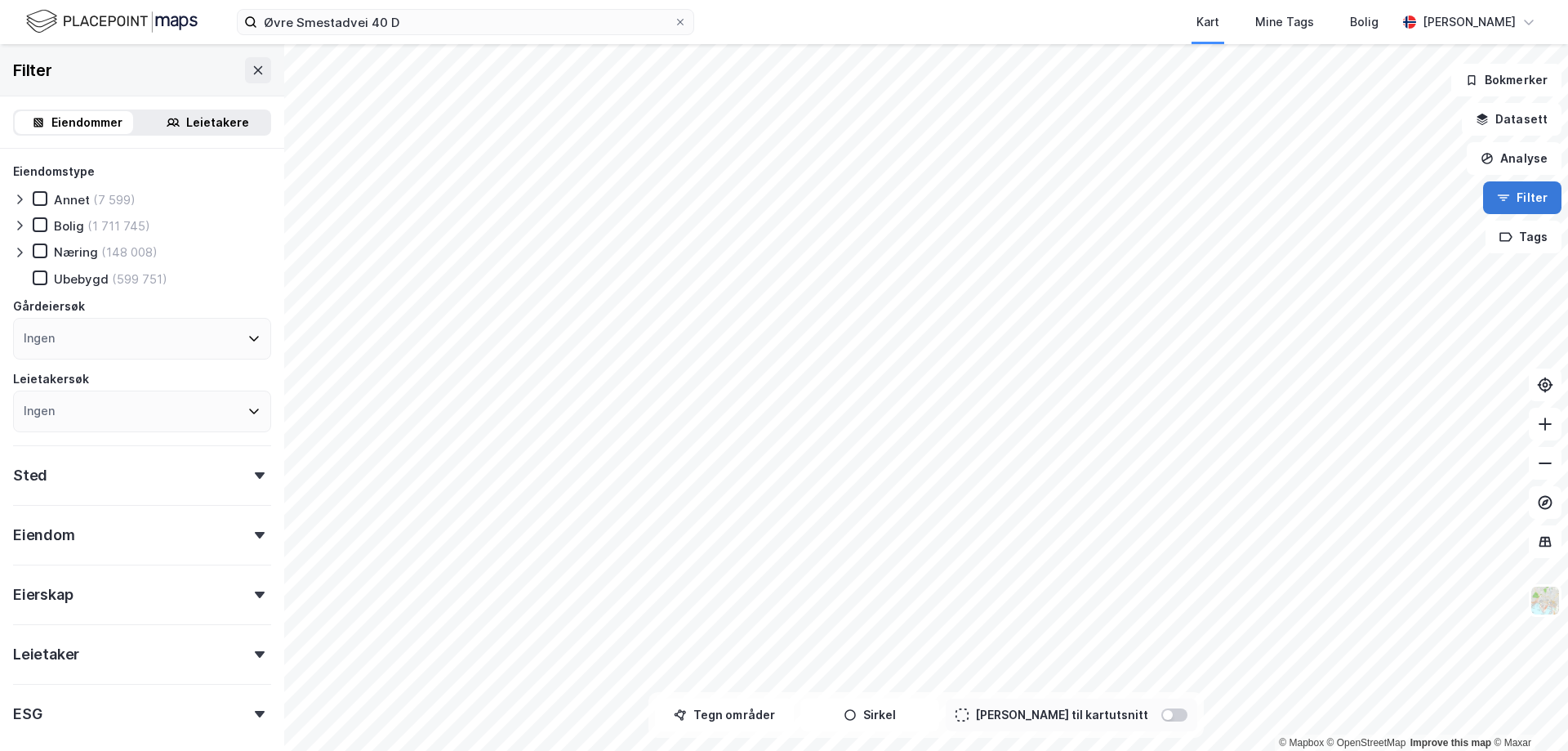
click at [1532, 203] on button "Filter" at bounding box center [1523, 198] width 79 height 33
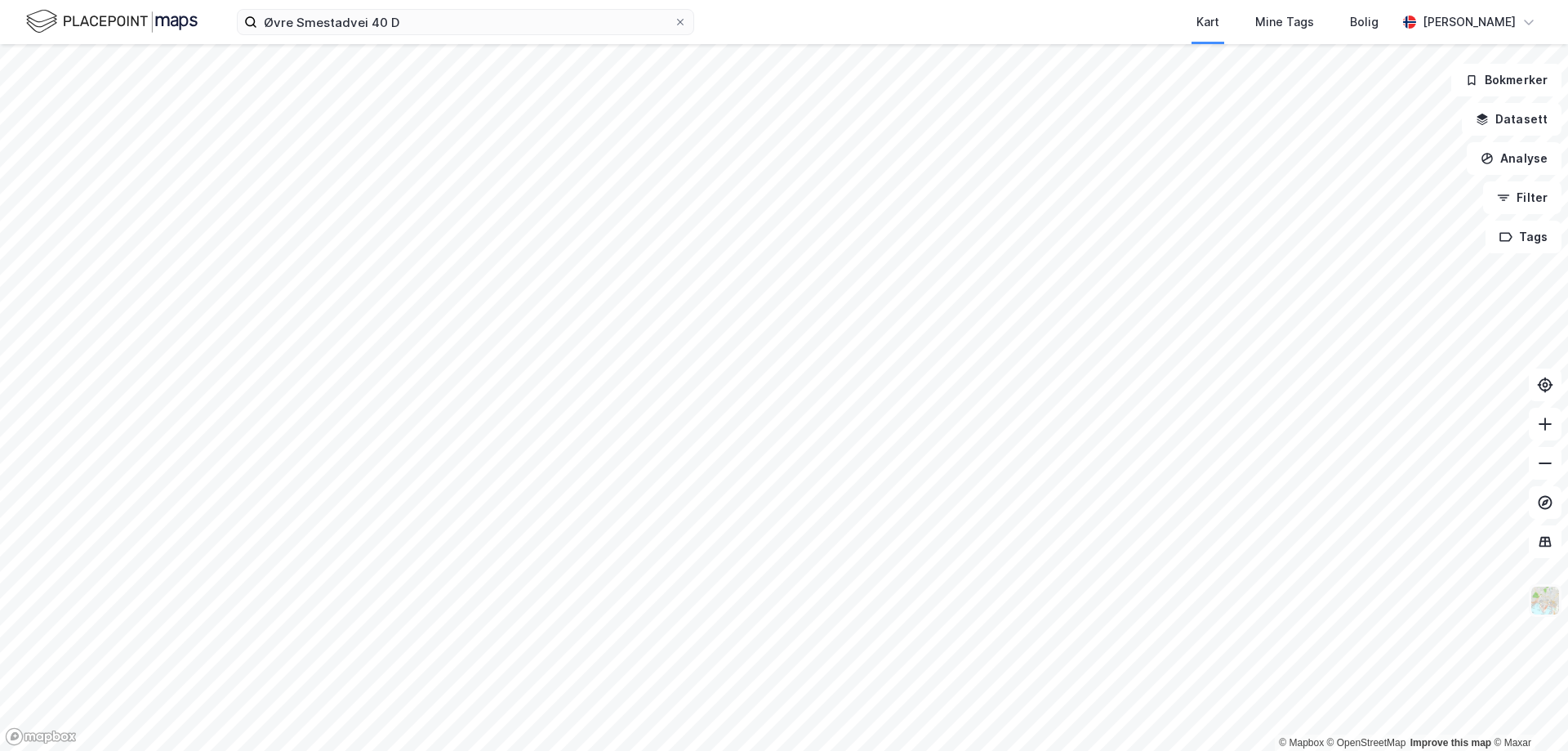
click at [1543, 602] on img at bounding box center [1545, 600] width 31 height 31
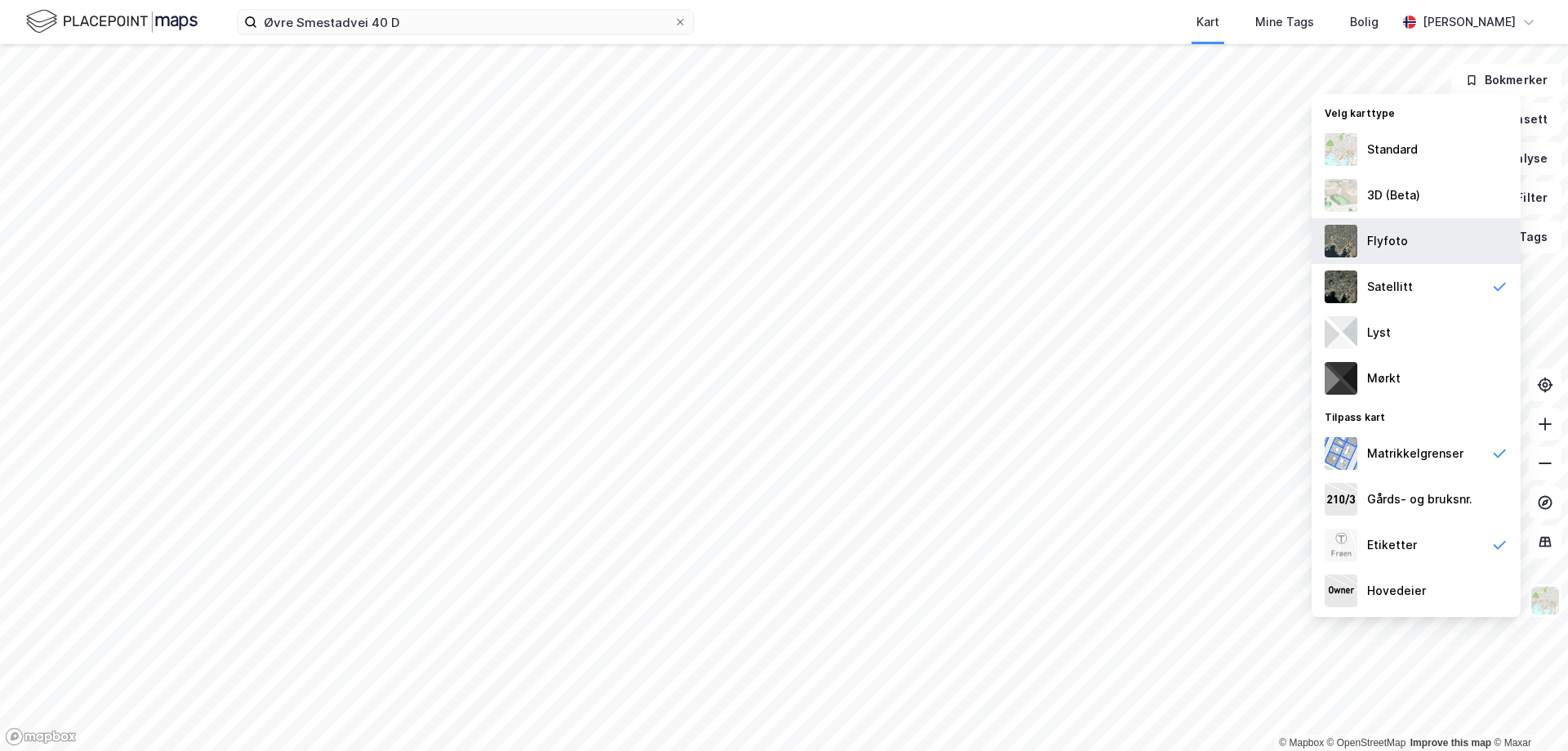
click at [1388, 242] on div "Flyfoto" at bounding box center [1388, 241] width 41 height 20
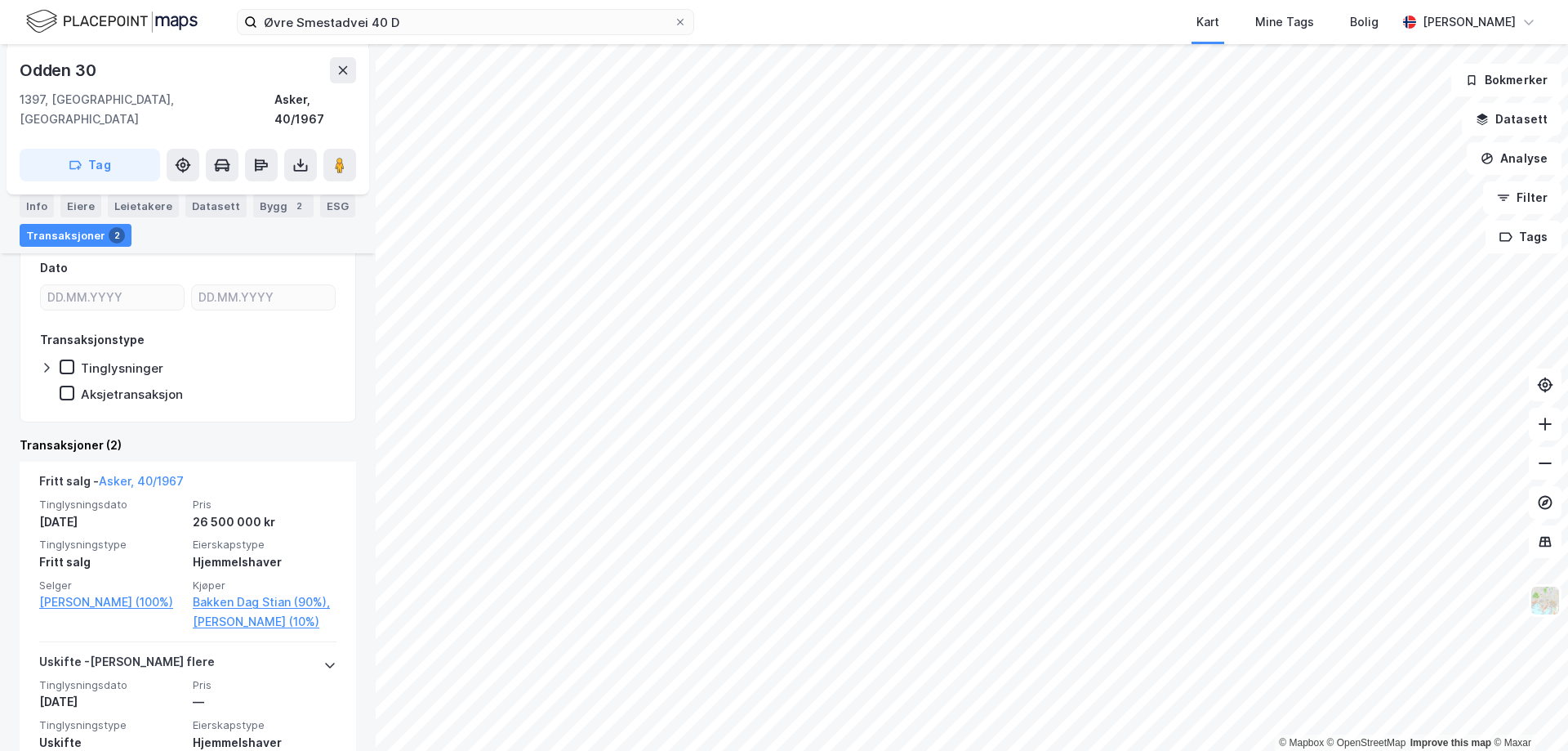
scroll to position [245, 0]
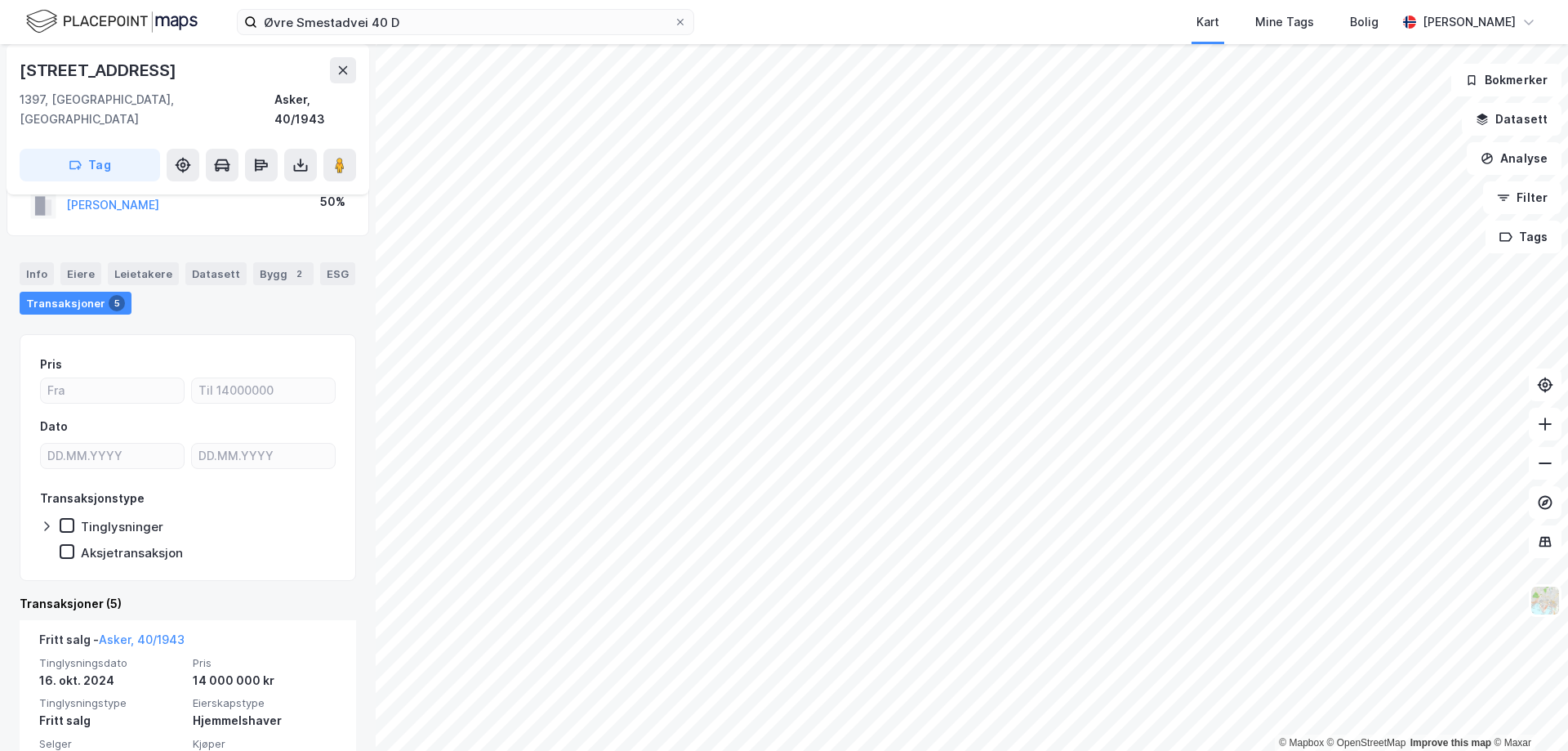
scroll to position [164, 0]
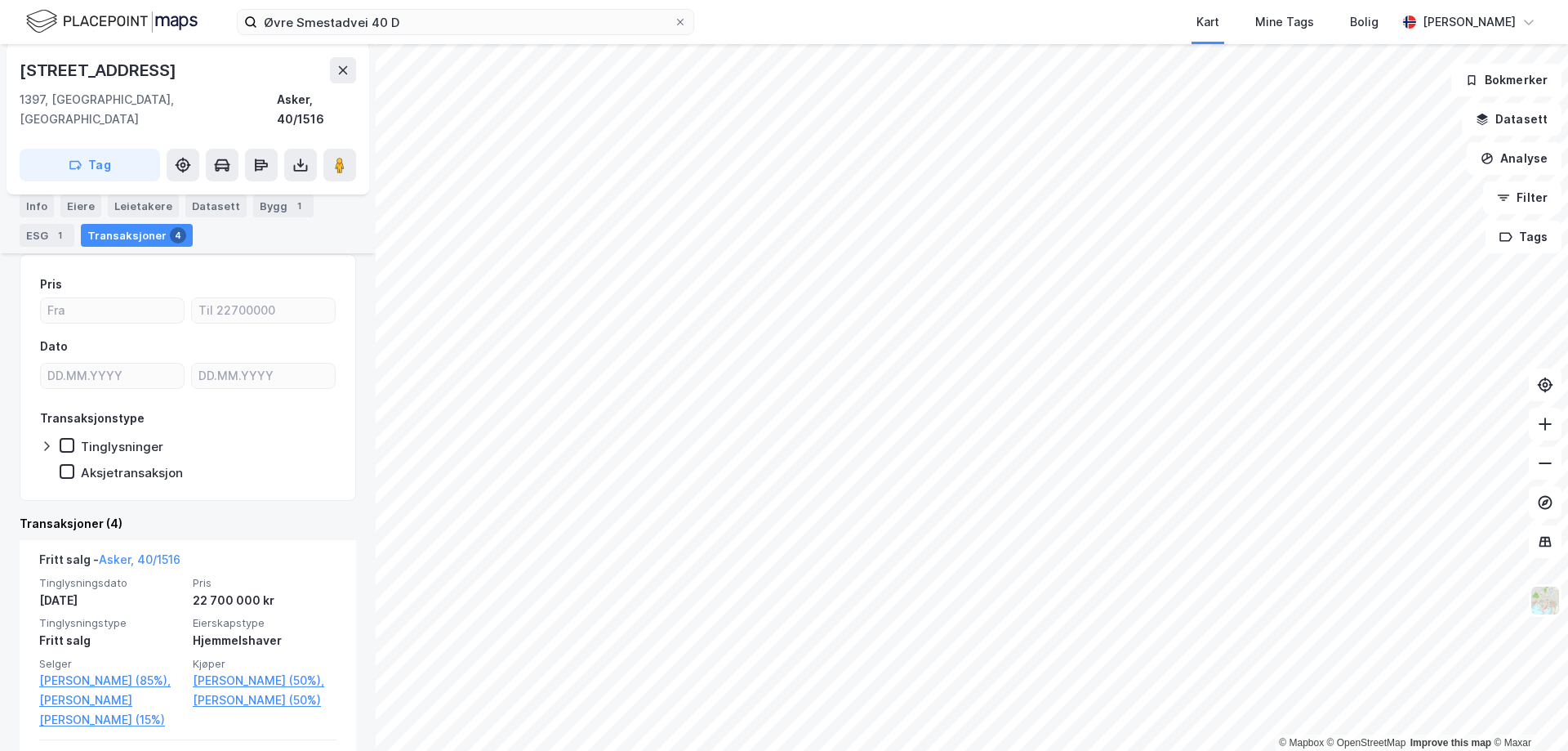
scroll to position [327, 0]
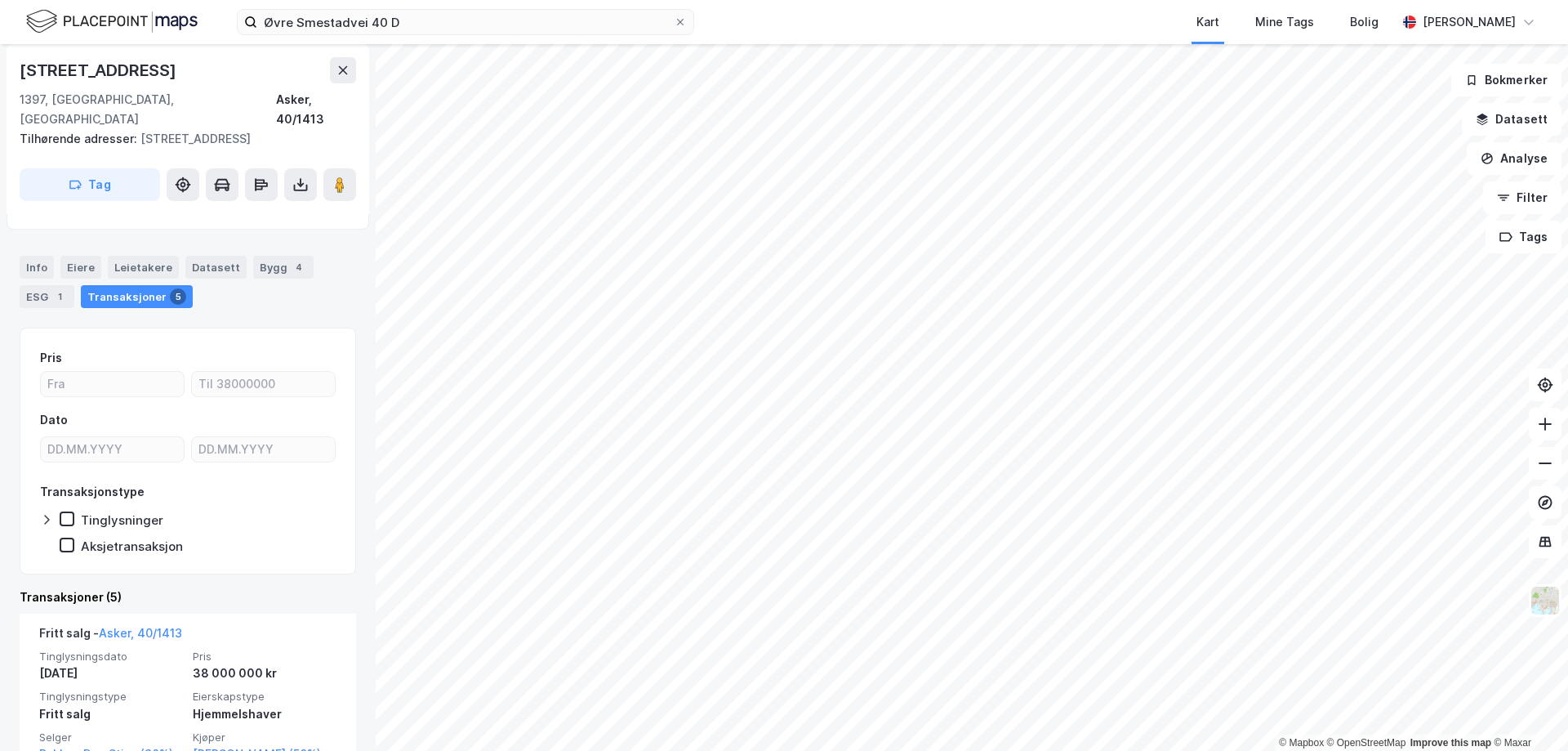
scroll to position [245, 0]
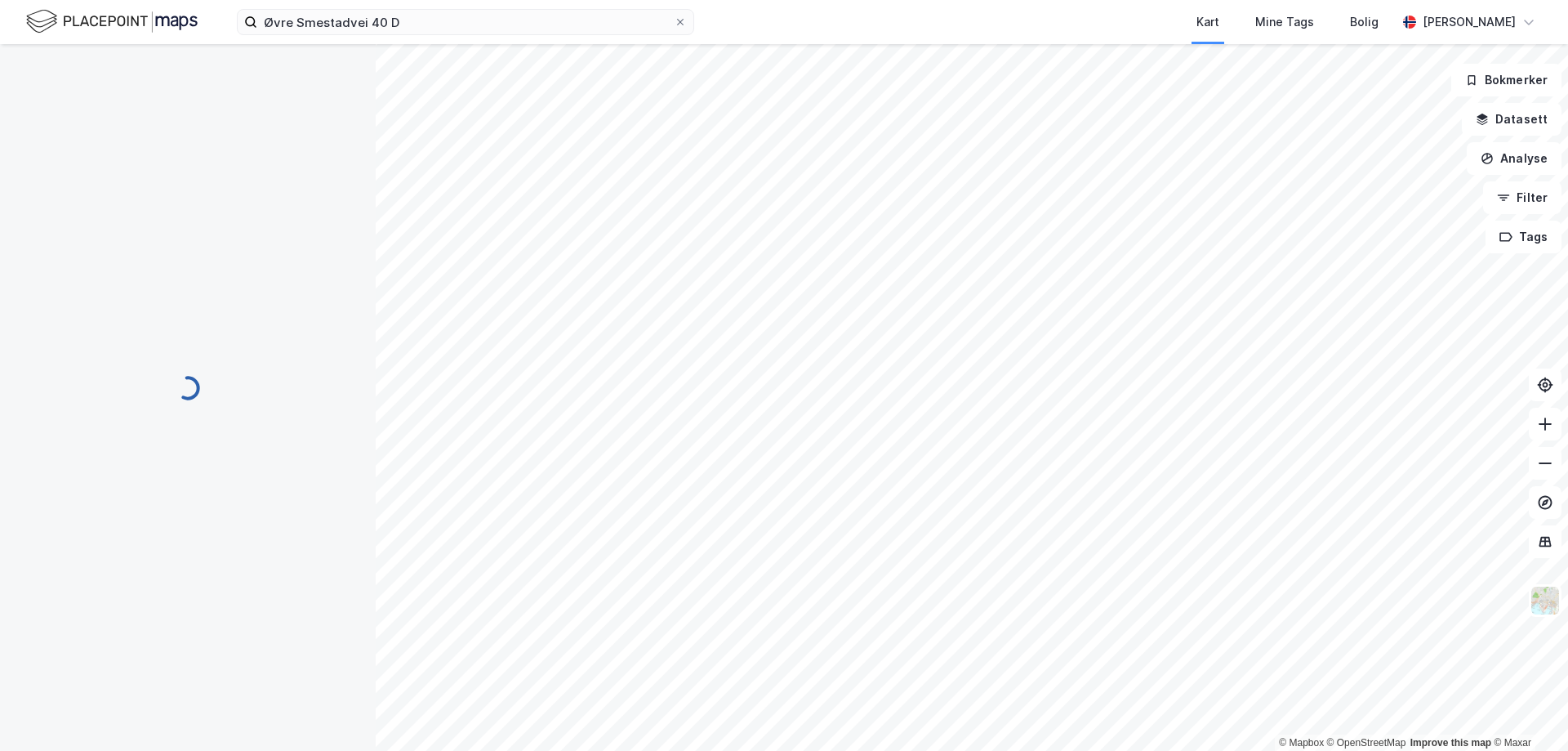
scroll to position [21, 0]
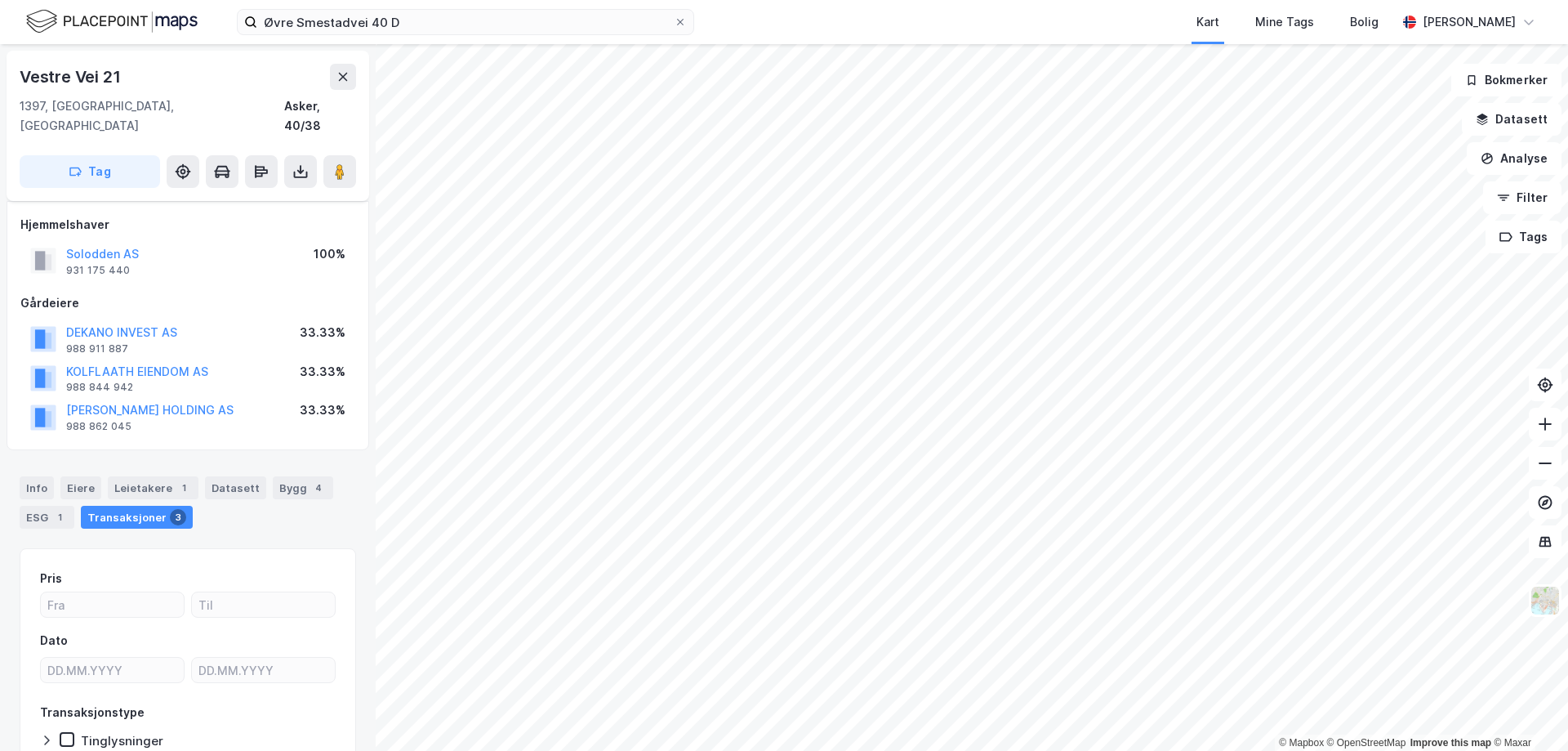
scroll to position [21, 0]
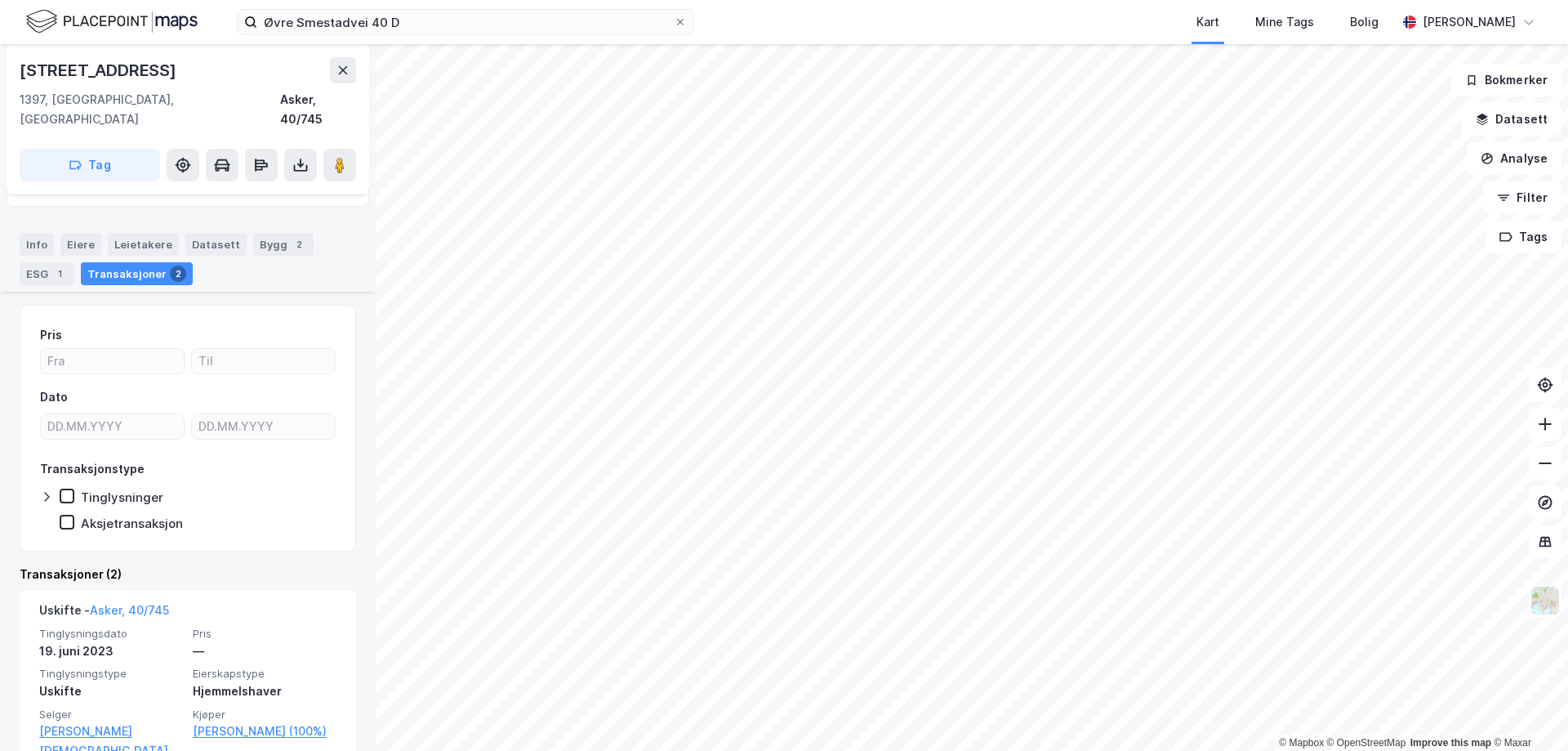
scroll to position [164, 0]
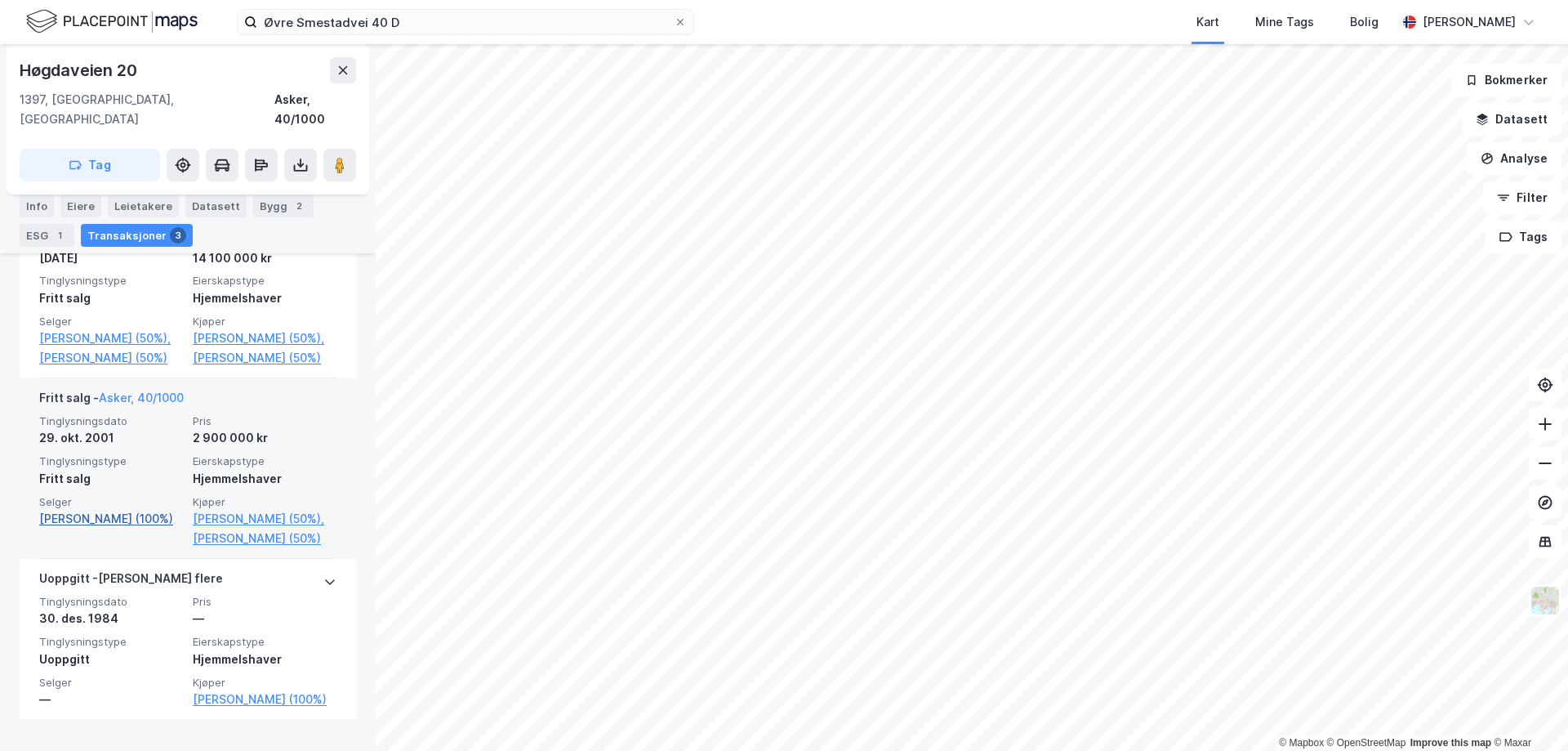
scroll to position [515, 0]
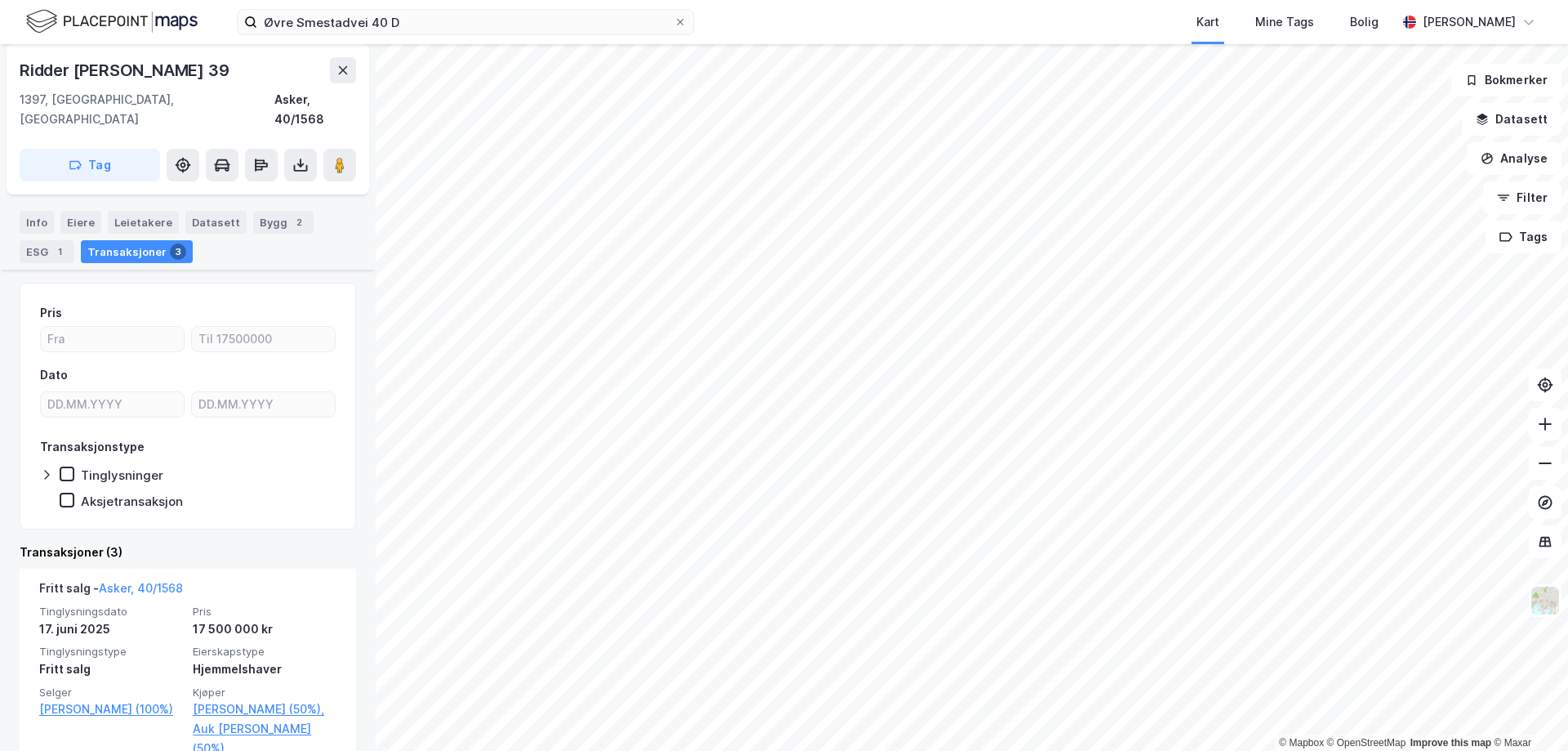
scroll to position [164, 0]
